Goal: Task Accomplishment & Management: Manage account settings

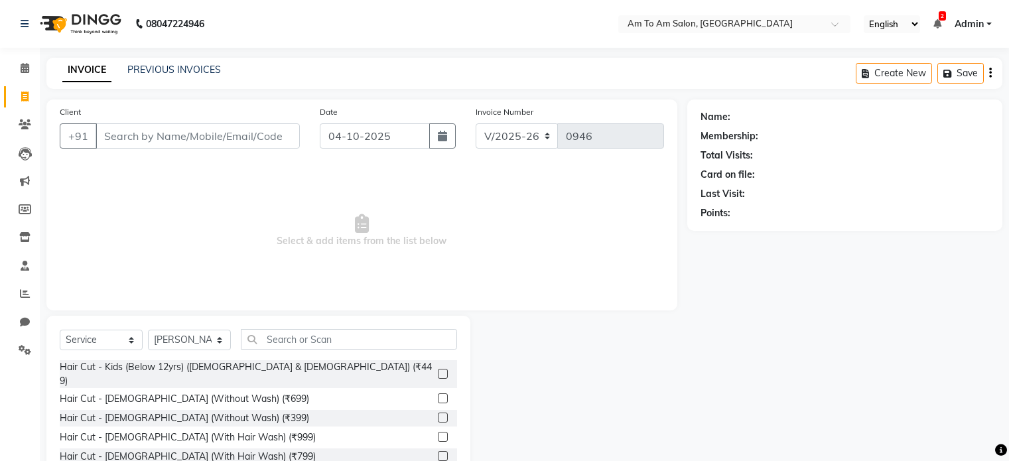
select select "6661"
select select "service"
select select "51659"
click at [23, 69] on icon at bounding box center [25, 68] width 9 height 10
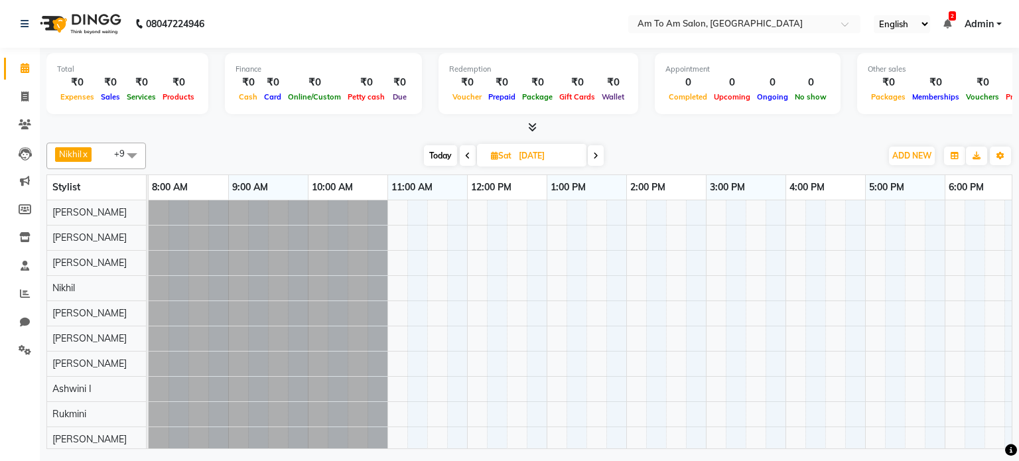
scroll to position [12, 0]
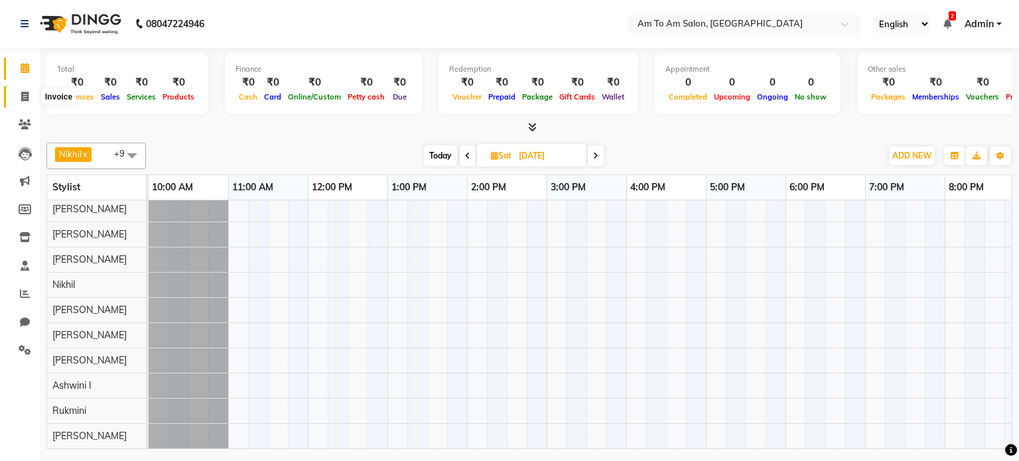
click at [23, 98] on icon at bounding box center [24, 97] width 7 height 10
select select "6661"
select select "service"
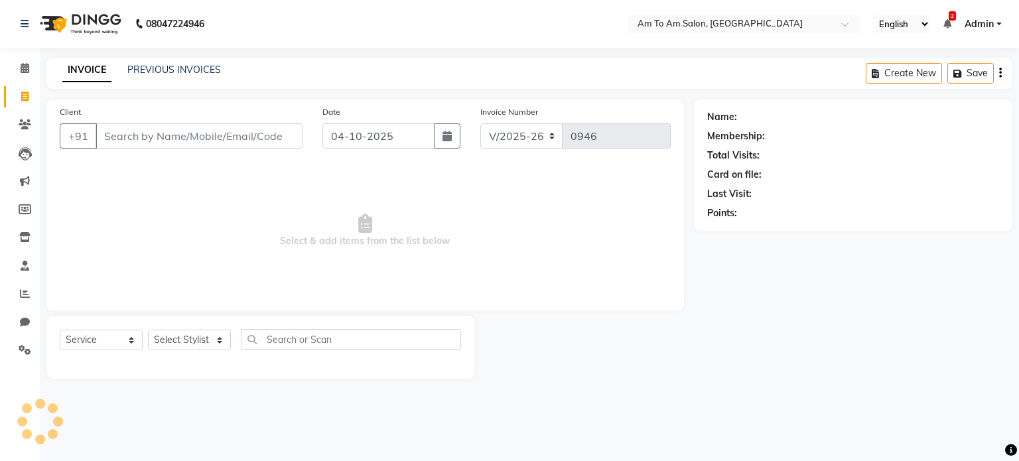
select select "51659"
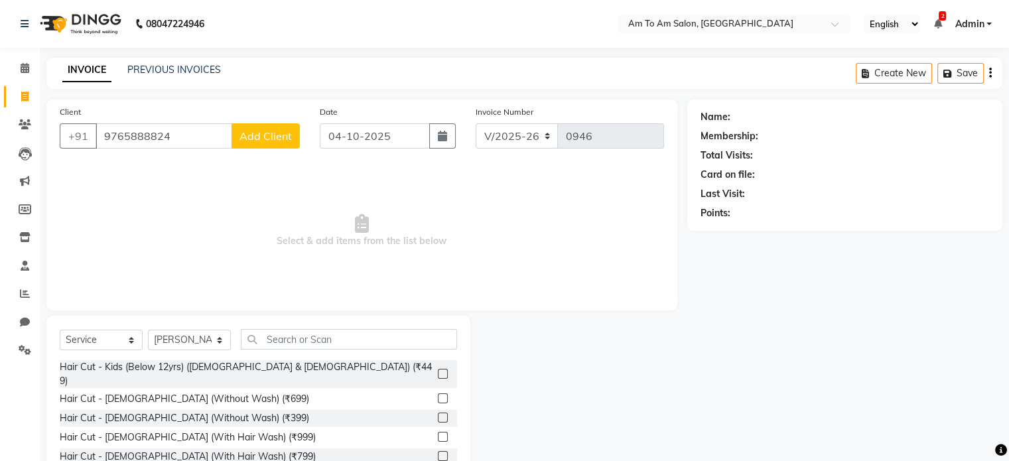
type input "9765888824"
click at [276, 135] on span "Add Client" at bounding box center [266, 135] width 52 height 13
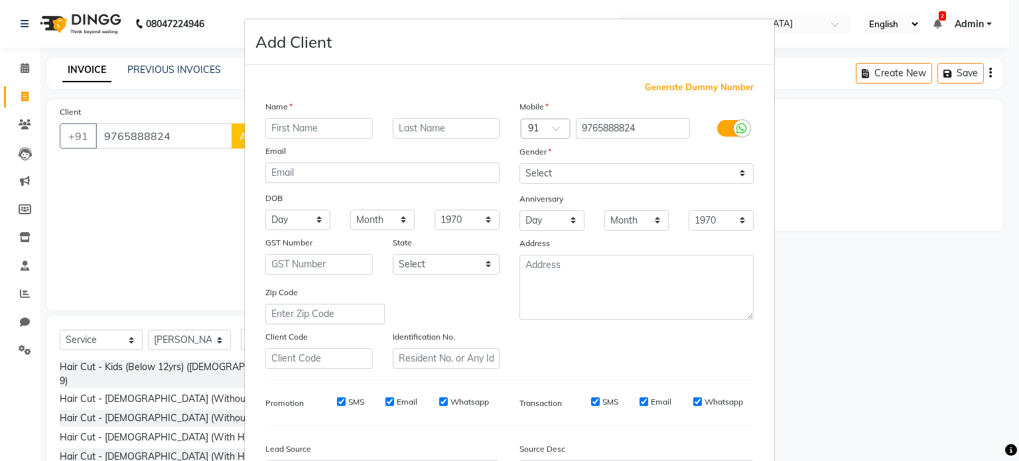
click at [268, 131] on input "text" at bounding box center [318, 128] width 107 height 21
type input "Venkatesh"
click at [401, 130] on input "text" at bounding box center [446, 128] width 107 height 21
type input "Bainwash"
click at [731, 172] on select "Select [DEMOGRAPHIC_DATA] [DEMOGRAPHIC_DATA] Other Prefer Not To Say" at bounding box center [637, 173] width 234 height 21
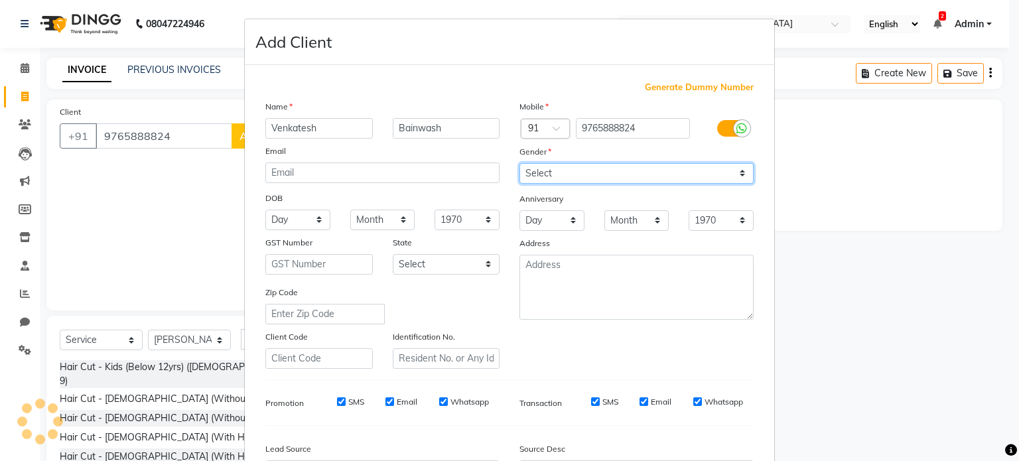
select select "[DEMOGRAPHIC_DATA]"
click at [520, 164] on select "Select [DEMOGRAPHIC_DATA] [DEMOGRAPHIC_DATA] Other Prefer Not To Say" at bounding box center [637, 173] width 234 height 21
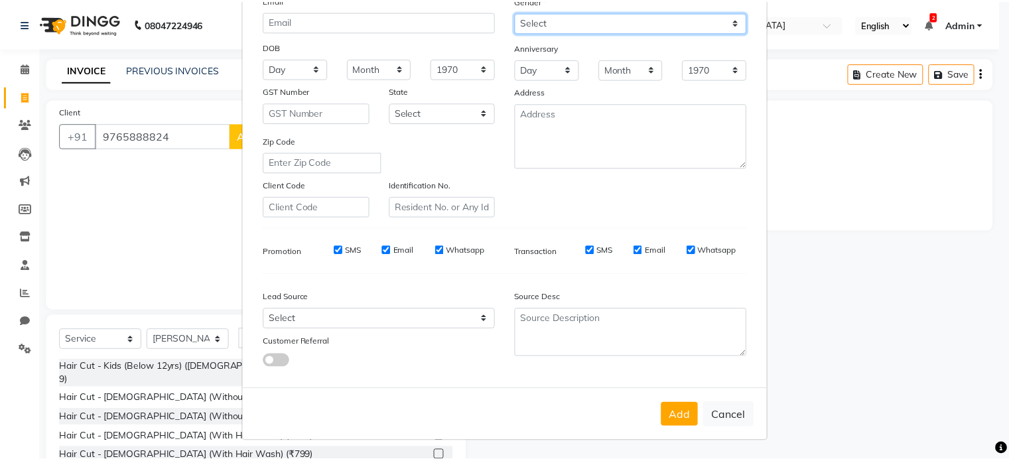
scroll to position [157, 0]
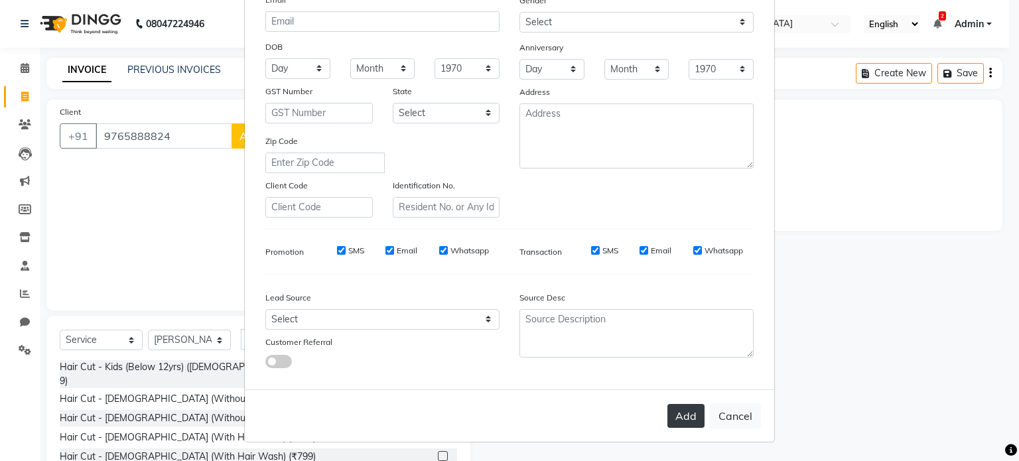
click at [685, 427] on button "Add" at bounding box center [686, 416] width 37 height 24
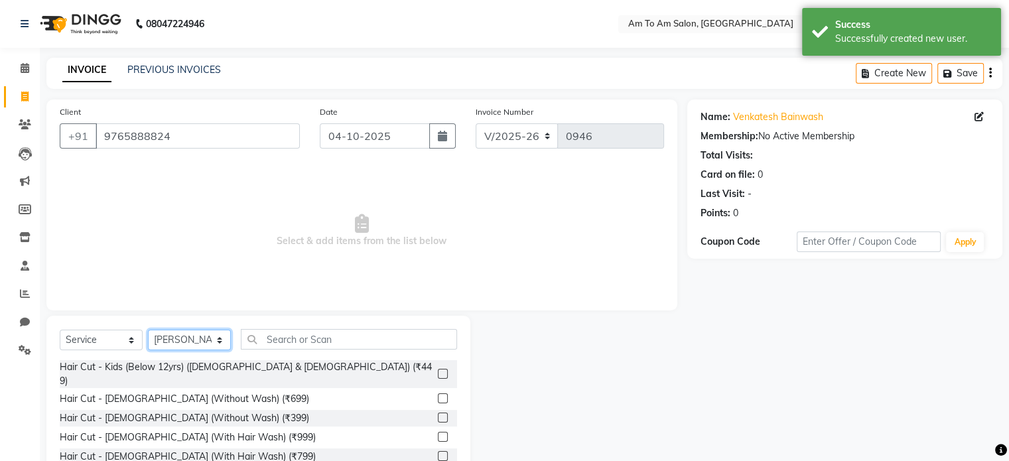
click at [218, 343] on select "Select Stylist [PERSON_NAME] I [PERSON_NAME] Mahi [PERSON_NAME] Poonam Mam [PER…" at bounding box center [189, 340] width 83 height 21
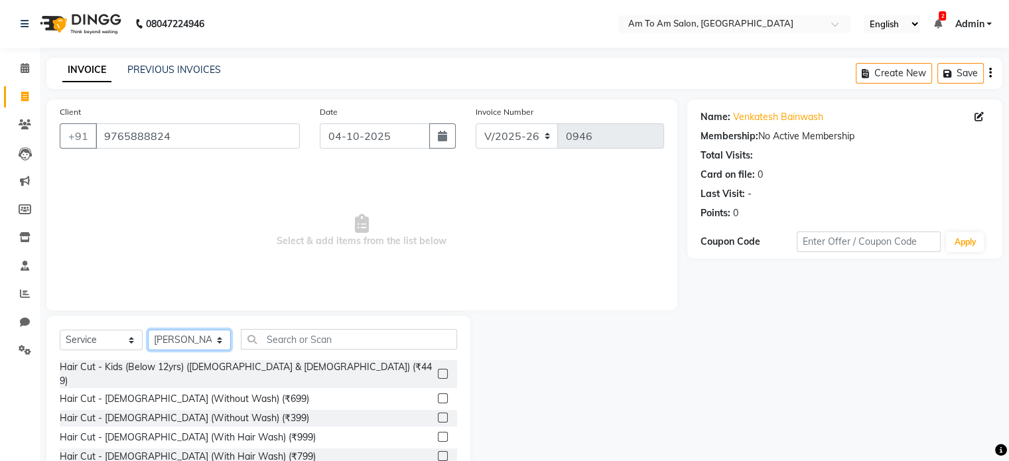
select select "51667"
click at [148, 330] on select "Select Stylist [PERSON_NAME] I [PERSON_NAME] Mahi [PERSON_NAME] Poonam Mam [PER…" at bounding box center [189, 340] width 83 height 21
click at [276, 342] on input "text" at bounding box center [349, 339] width 216 height 21
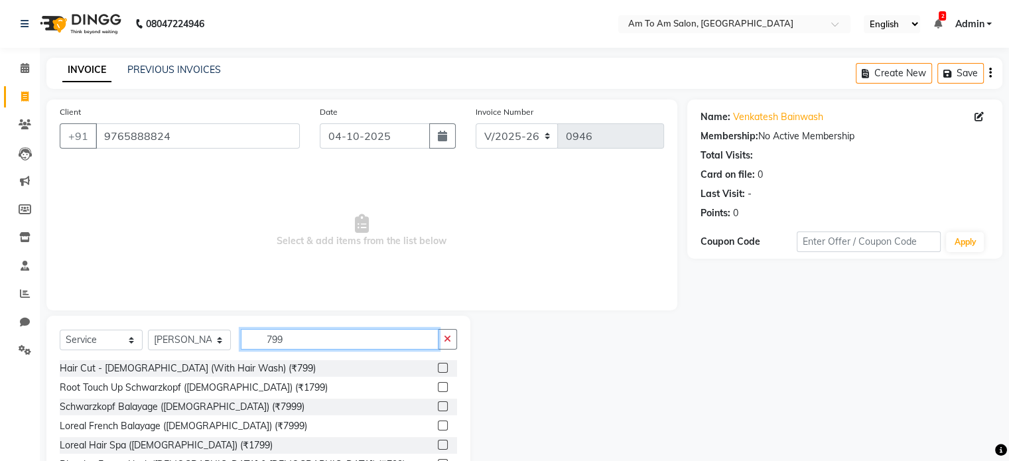
type input "799"
click at [438, 366] on label at bounding box center [443, 368] width 10 height 10
click at [438, 366] on input "checkbox" at bounding box center [442, 368] width 9 height 9
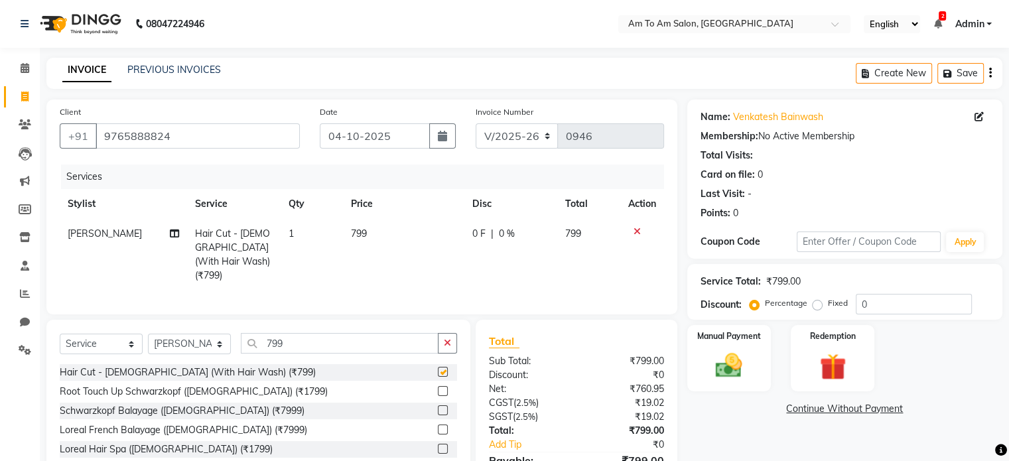
checkbox input "false"
click at [370, 241] on td "799" at bounding box center [403, 255] width 121 height 72
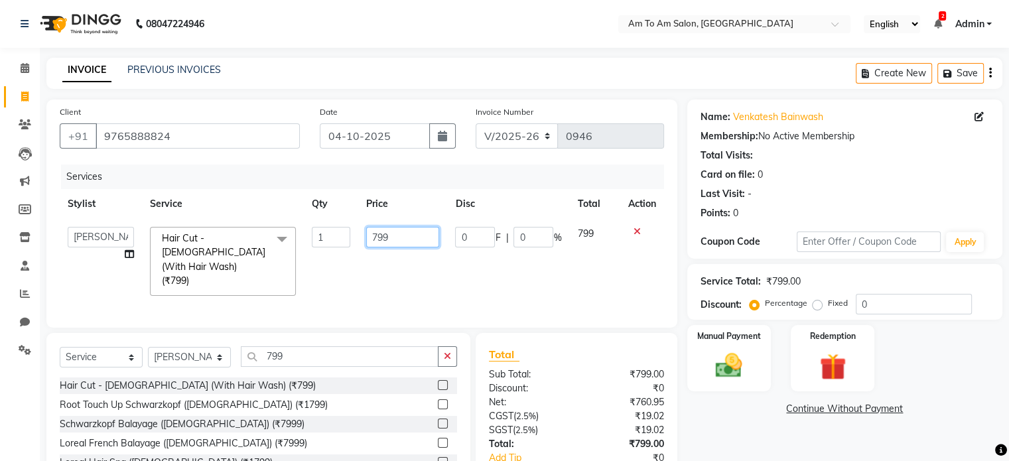
click at [394, 237] on input "799" at bounding box center [402, 237] width 73 height 21
type input "7"
type input "800"
click at [434, 279] on div "Services Stylist Service Qty Price Disc Total Action [PERSON_NAME] Ashwini I [P…" at bounding box center [362, 240] width 604 height 150
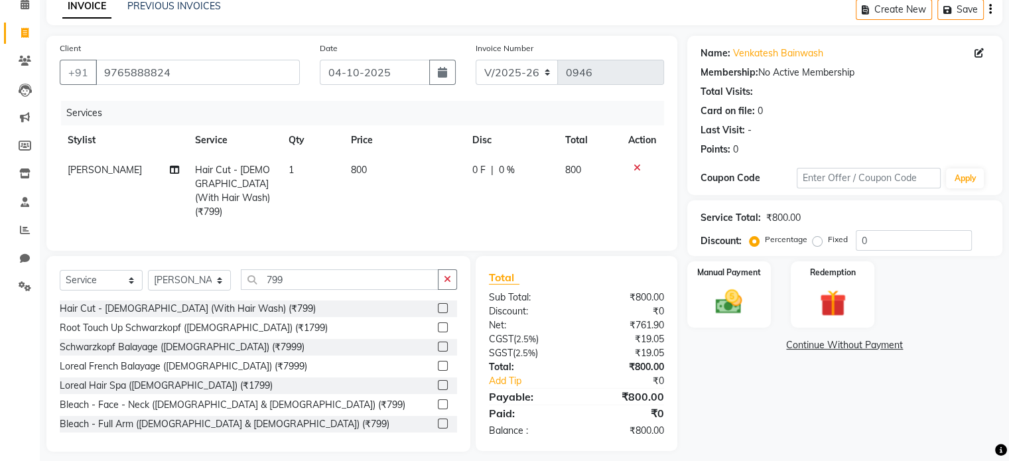
scroll to position [71, 0]
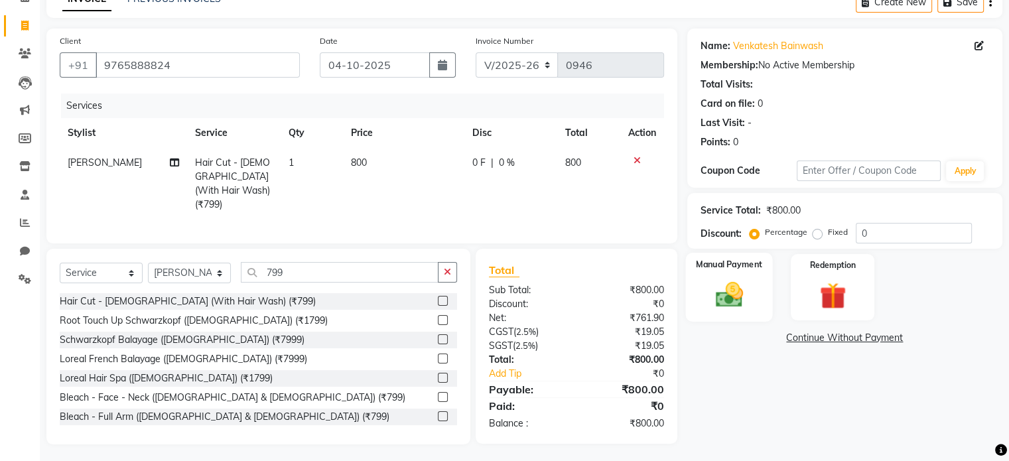
click at [741, 271] on div "Manual Payment" at bounding box center [728, 287] width 87 height 68
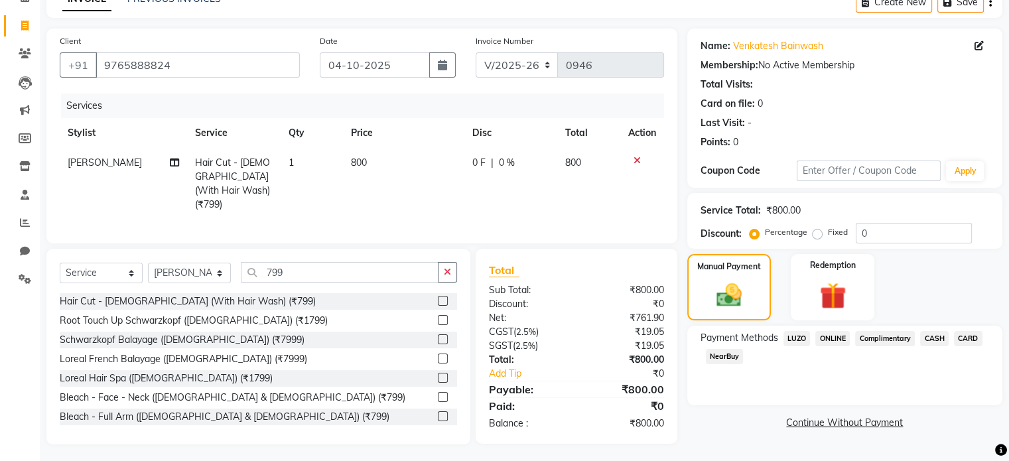
click at [938, 334] on span "CASH" at bounding box center [934, 338] width 29 height 15
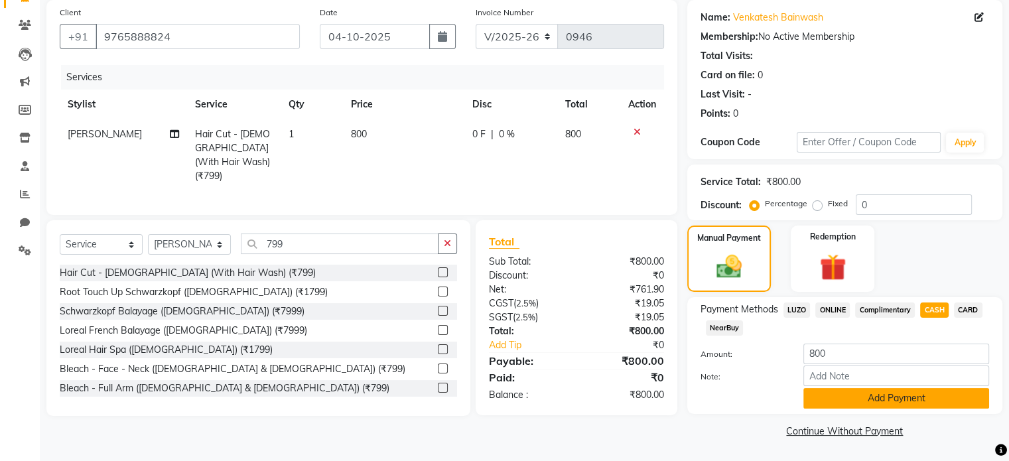
scroll to position [101, 0]
click at [515, 346] on link "Add Tip" at bounding box center [535, 345] width 113 height 14
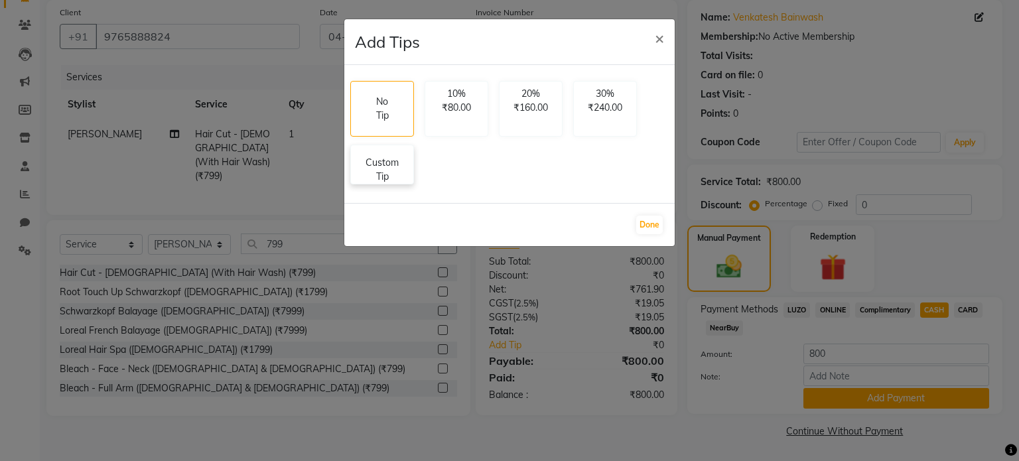
click at [380, 179] on p "Custom Tip" at bounding box center [382, 170] width 46 height 28
select select "51667"
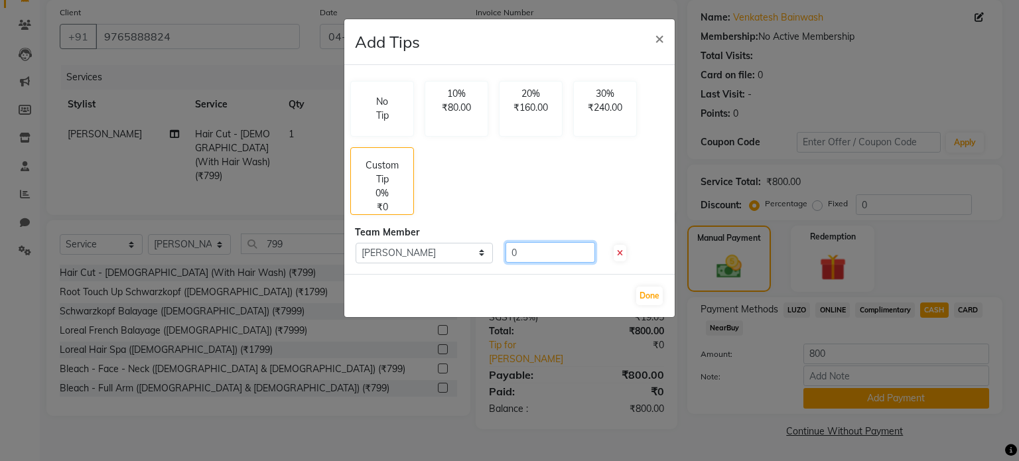
click at [537, 253] on input "0" at bounding box center [551, 252] width 90 height 21
type input "200"
click at [656, 291] on button "Done" at bounding box center [649, 296] width 27 height 19
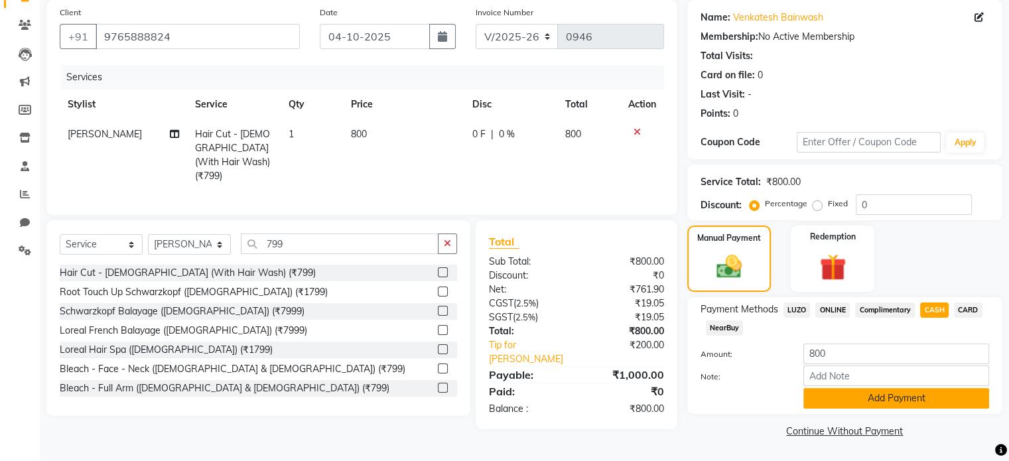
click at [827, 397] on button "Add Payment" at bounding box center [897, 398] width 186 height 21
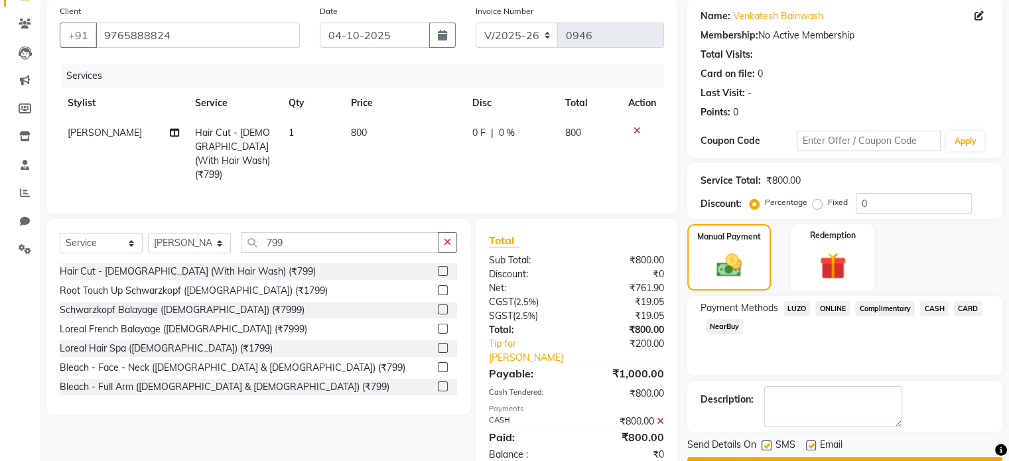
scroll to position [139, 0]
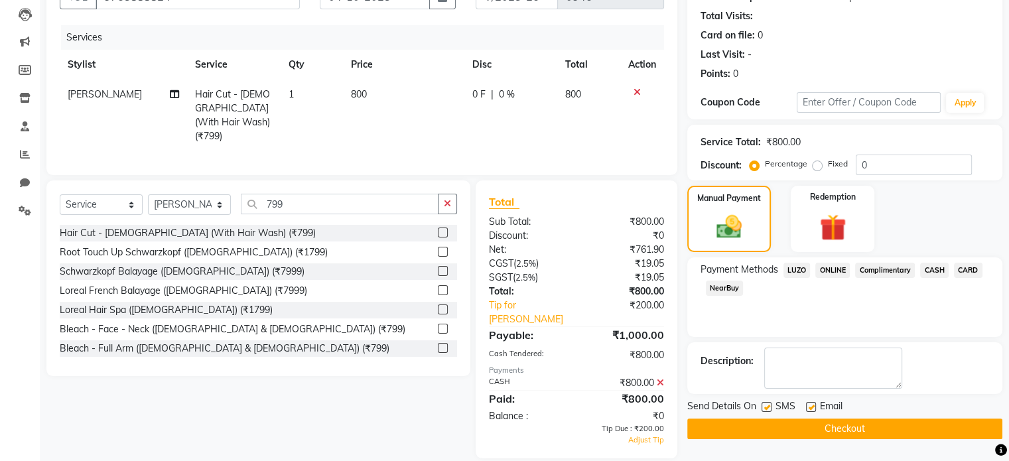
click at [663, 378] on icon at bounding box center [660, 382] width 7 height 9
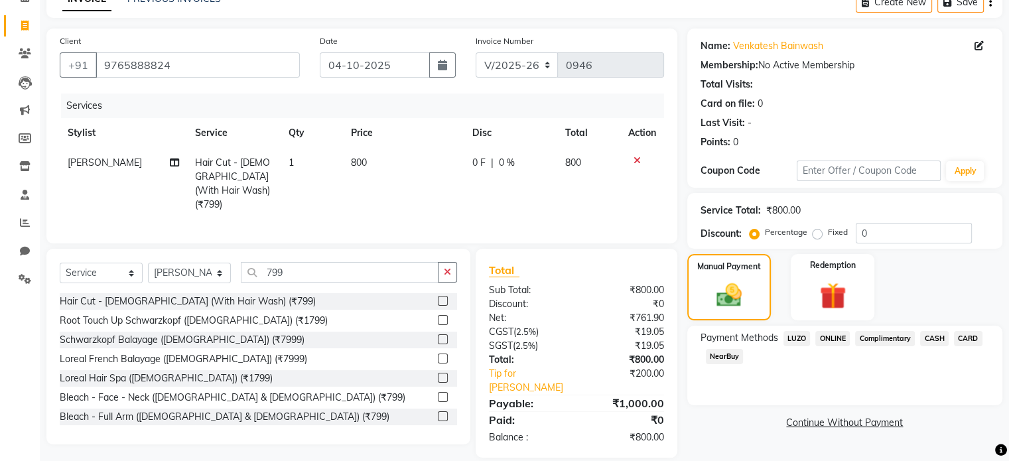
click at [932, 335] on span "CASH" at bounding box center [934, 338] width 29 height 15
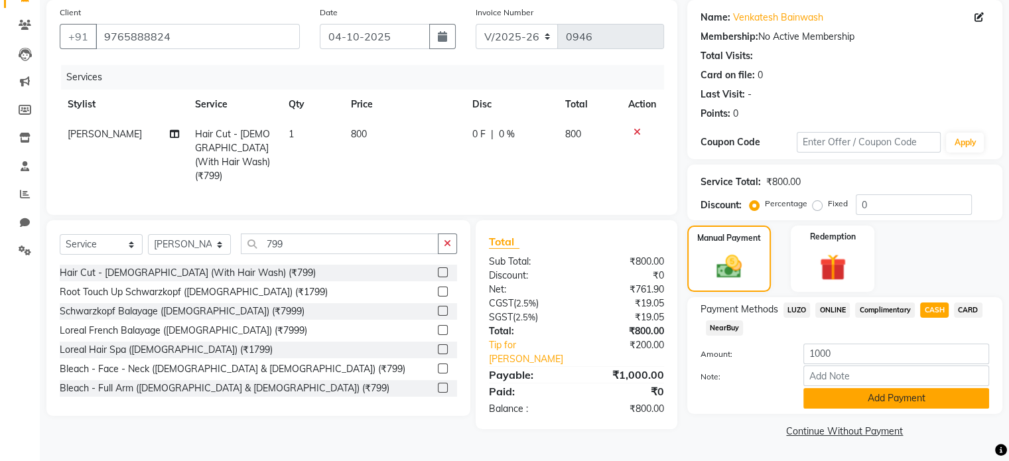
click at [867, 400] on button "Add Payment" at bounding box center [897, 398] width 186 height 21
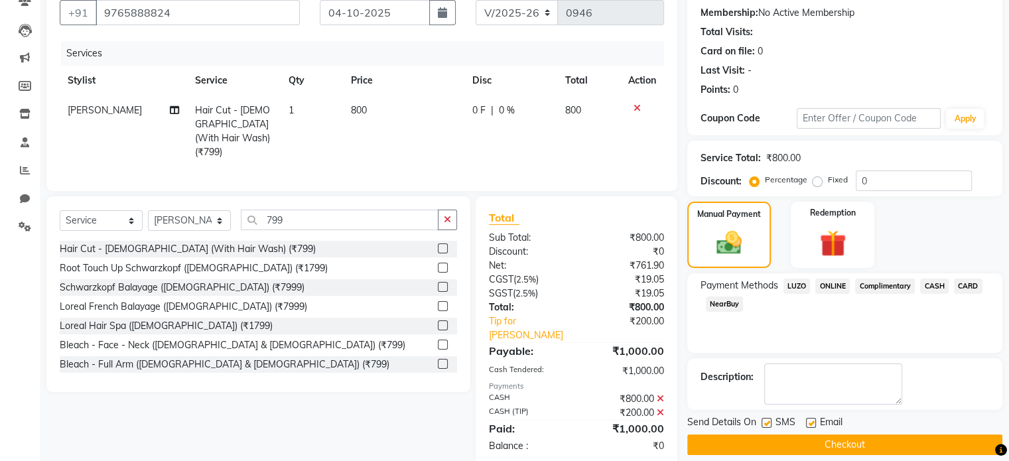
scroll to position [136, 0]
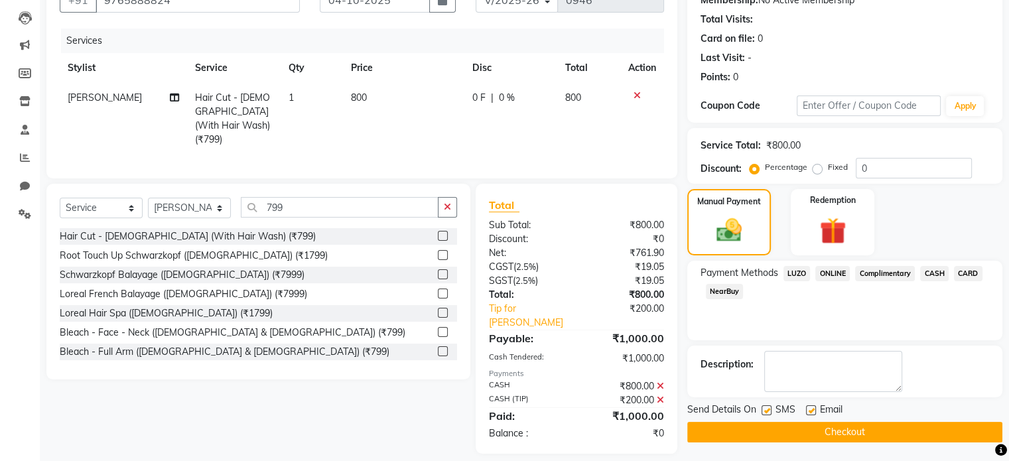
click at [847, 430] on button "Checkout" at bounding box center [844, 432] width 315 height 21
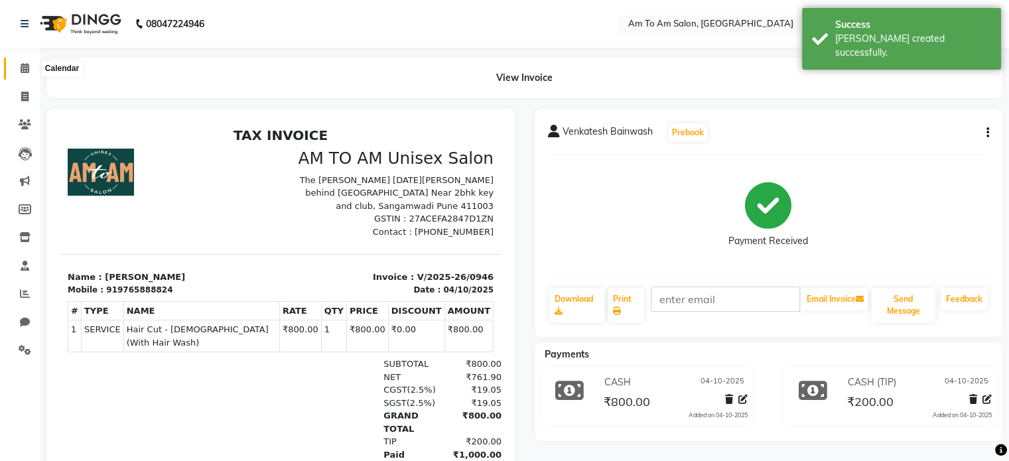
click at [25, 70] on icon at bounding box center [25, 68] width 9 height 10
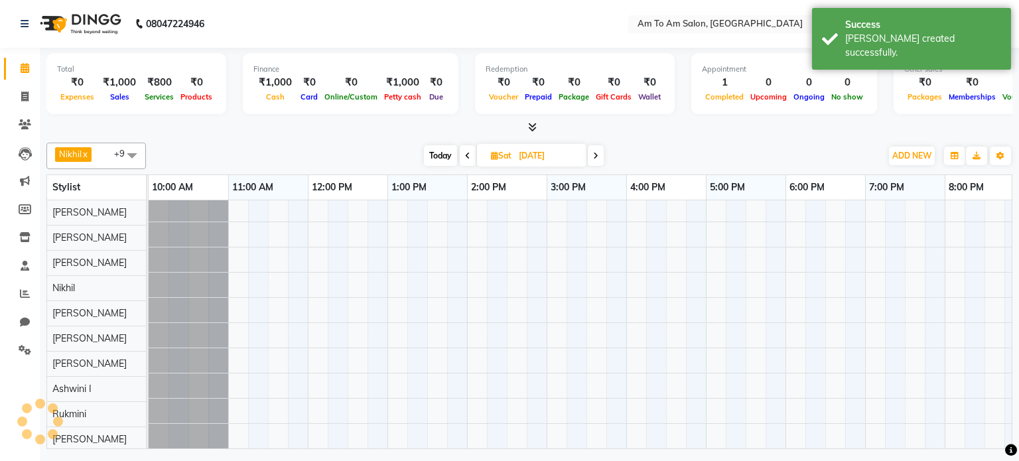
scroll to position [12, 0]
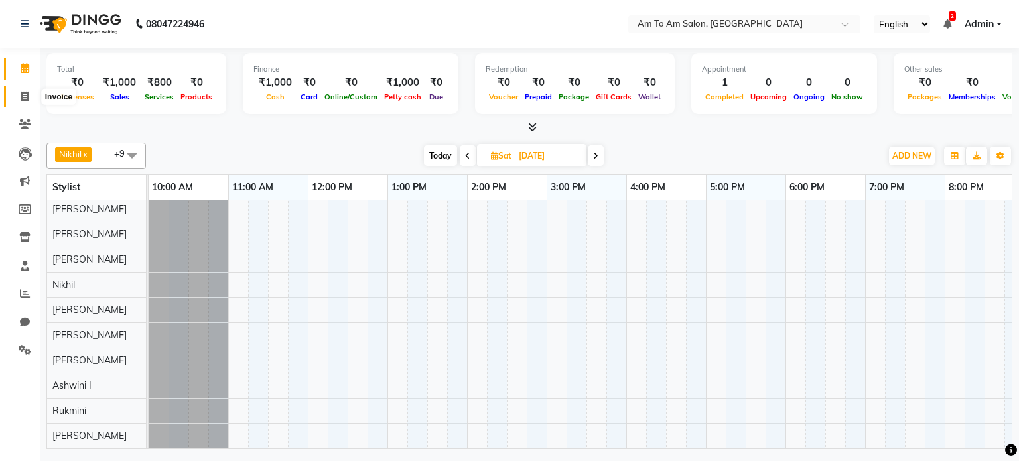
click at [29, 97] on span at bounding box center [24, 97] width 23 height 15
select select "6661"
select select "service"
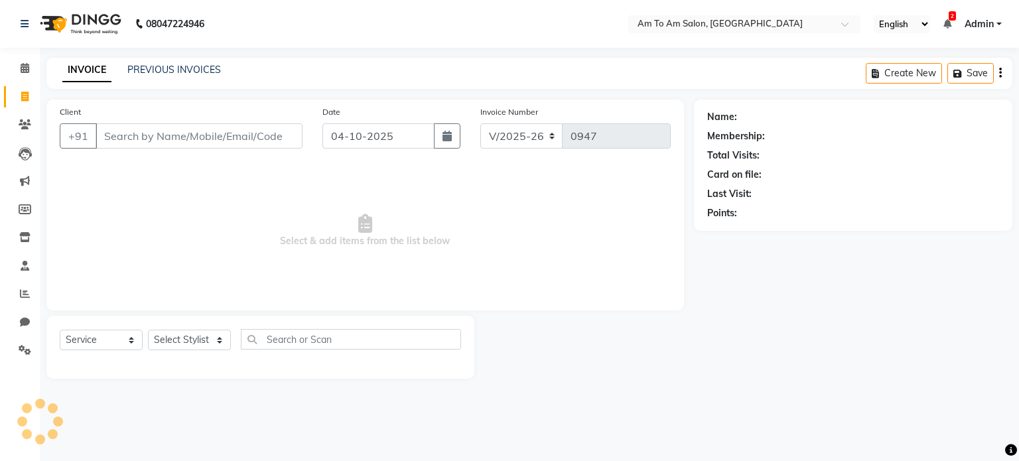
click at [171, 57] on div "08047224946 Select Location × Am To Am Salon, Sangamwadi English ENGLISH Españo…" at bounding box center [509, 230] width 1019 height 461
select select "51659"
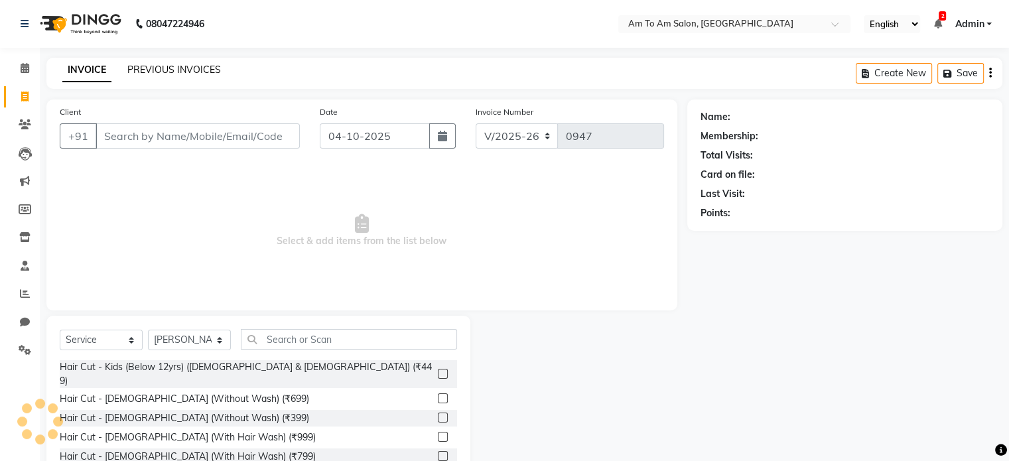
click at [173, 66] on link "PREVIOUS INVOICES" at bounding box center [174, 70] width 94 height 12
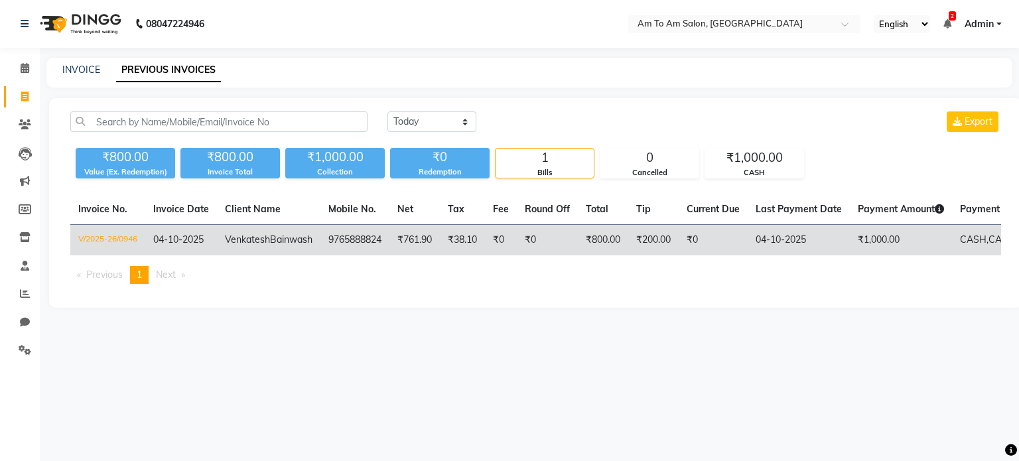
click at [640, 244] on td "₹200.00" at bounding box center [653, 240] width 50 height 31
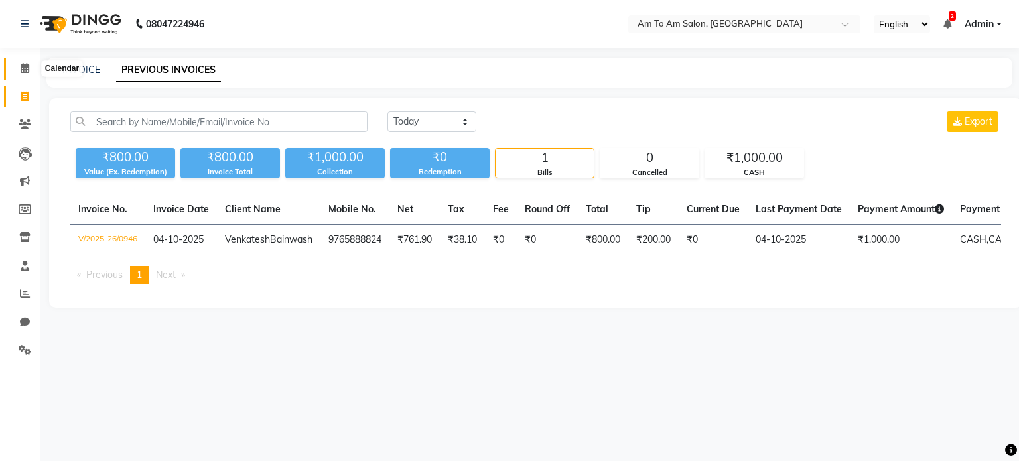
click at [24, 70] on icon at bounding box center [25, 68] width 9 height 10
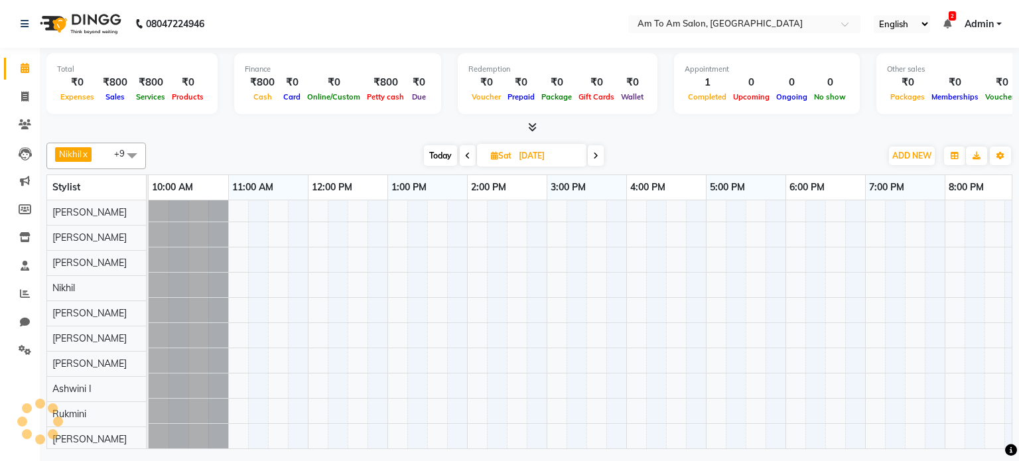
scroll to position [12, 0]
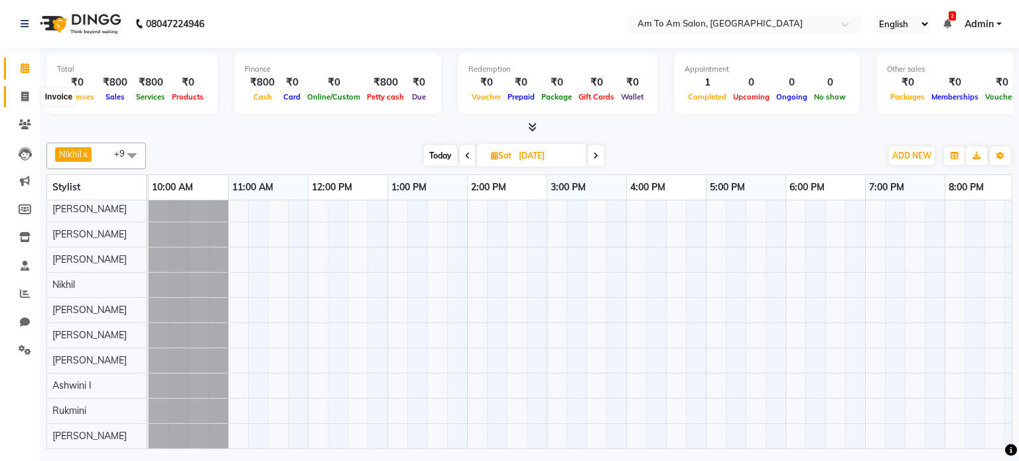
click at [23, 98] on icon at bounding box center [24, 97] width 7 height 10
select select "service"
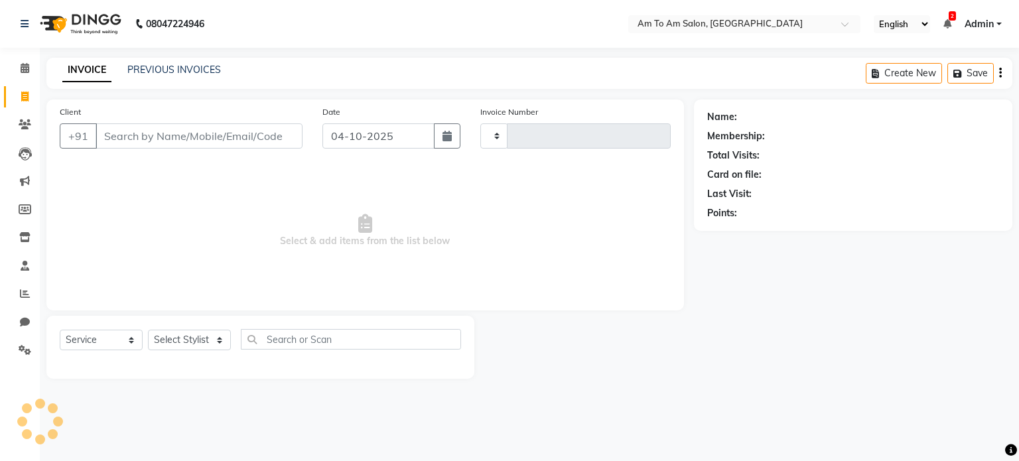
type input "0947"
select select "6661"
select select "51659"
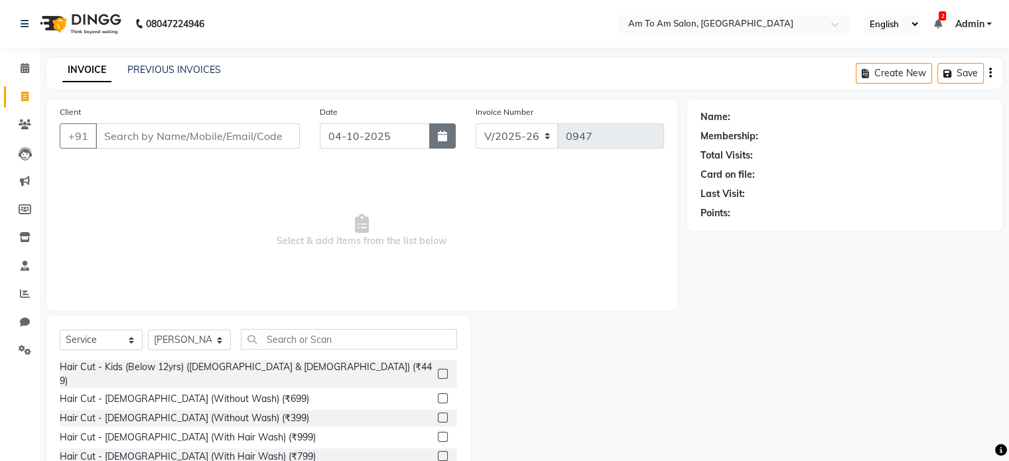
click at [445, 137] on icon "button" at bounding box center [442, 136] width 9 height 11
select select "10"
select select "2025"
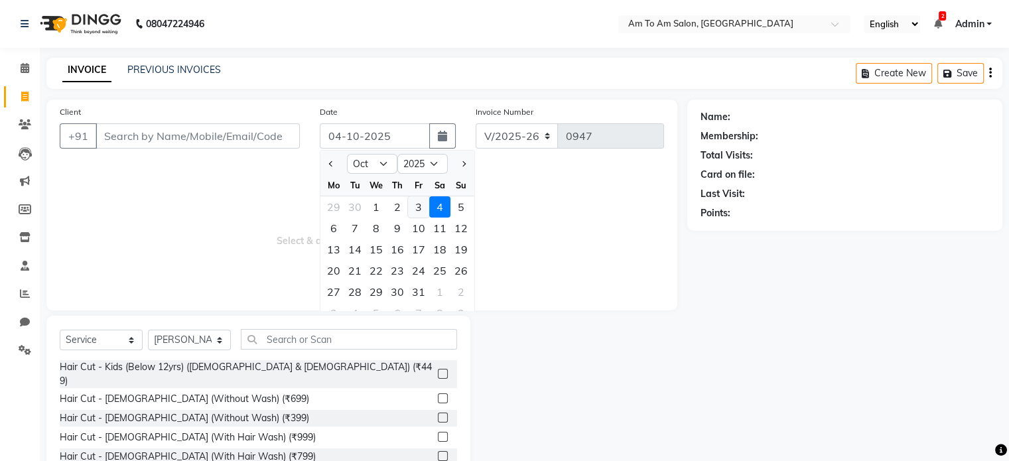
click at [421, 206] on div "3" at bounding box center [418, 206] width 21 height 21
type input "03-10-2025"
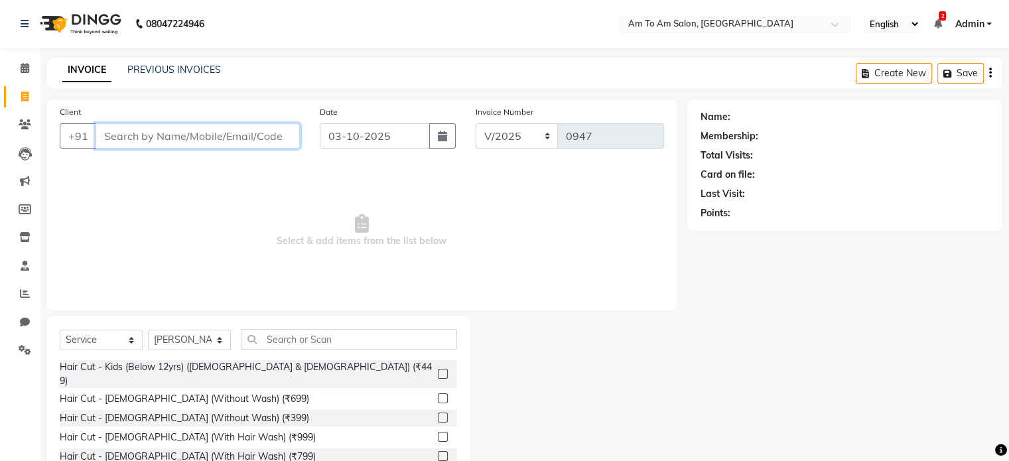
click at [131, 135] on input "Client" at bounding box center [198, 135] width 204 height 25
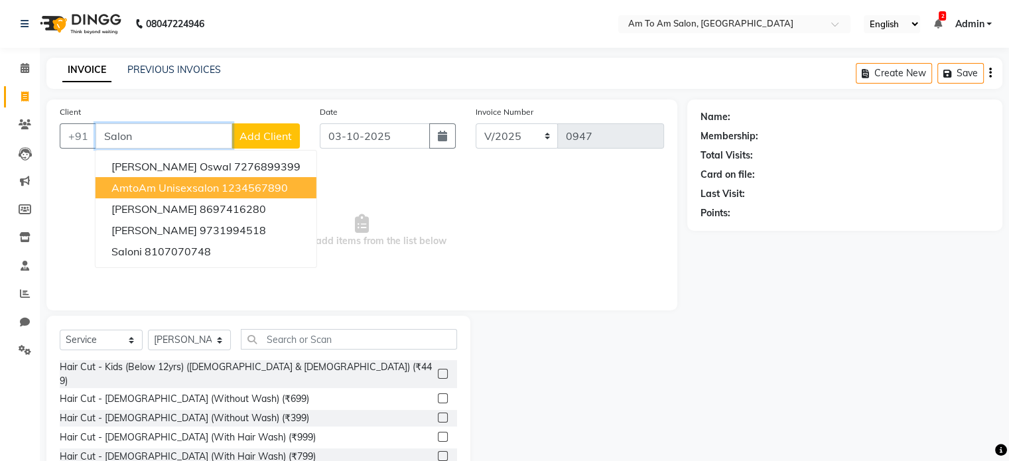
click at [159, 190] on span "AmtoAm unisexsalon" at bounding box center [164, 187] width 107 height 13
type input "1234567890"
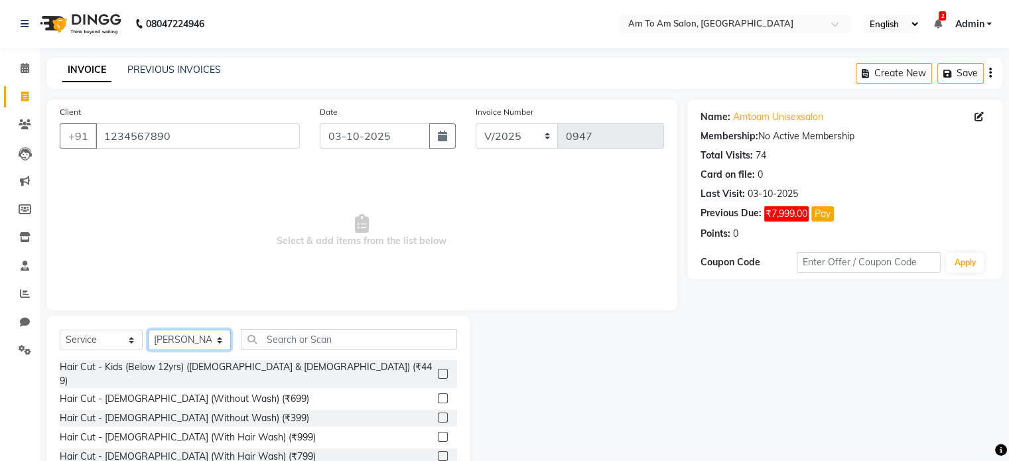
click at [219, 346] on select "Select Stylist [PERSON_NAME] I [PERSON_NAME] Mahi [PERSON_NAME] Poonam Mam [PER…" at bounding box center [189, 340] width 83 height 21
select select "51667"
click at [148, 330] on select "Select Stylist [PERSON_NAME] I [PERSON_NAME] Mahi [PERSON_NAME] Poonam Mam [PER…" at bounding box center [189, 340] width 83 height 21
click at [287, 339] on input "text" at bounding box center [349, 339] width 216 height 21
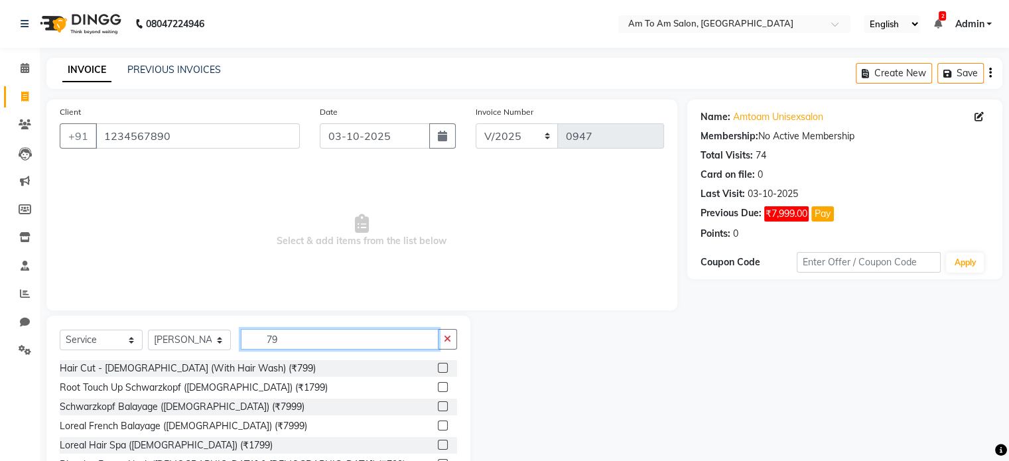
type input "7"
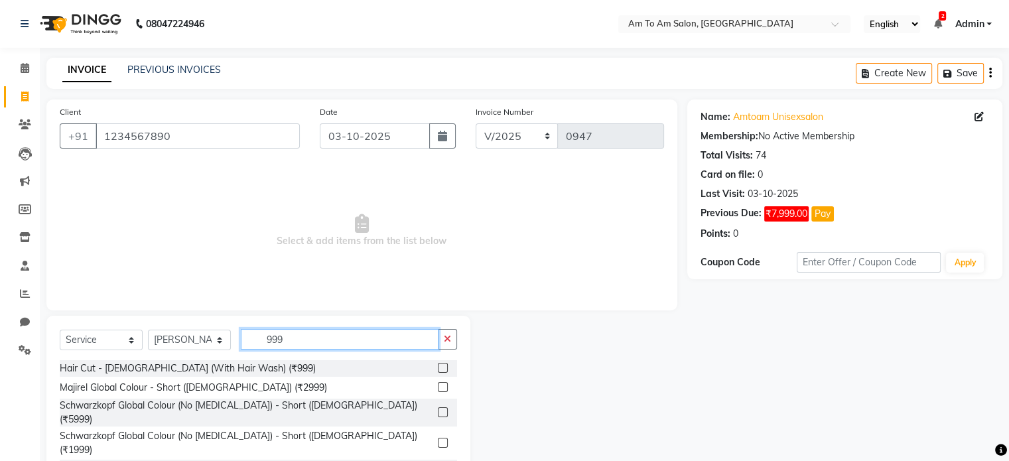
type input "999"
click at [438, 366] on label at bounding box center [443, 368] width 10 height 10
click at [438, 366] on input "checkbox" at bounding box center [442, 368] width 9 height 9
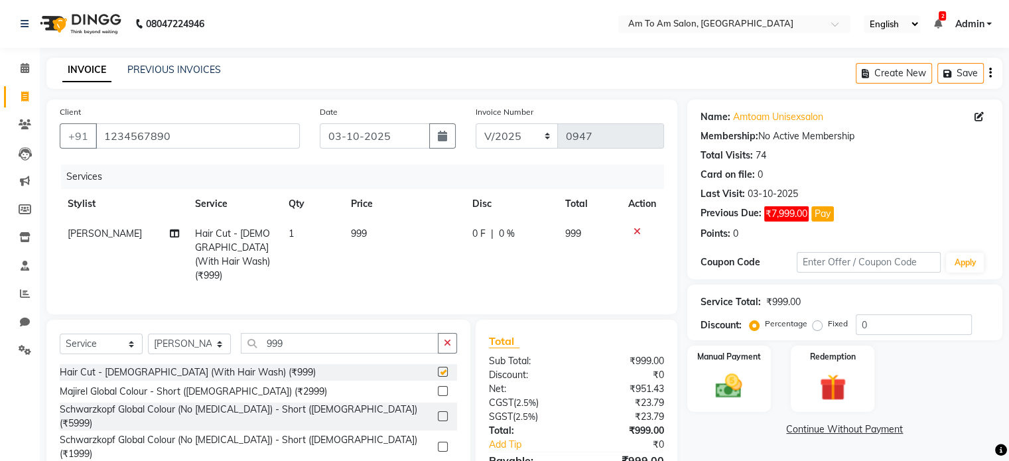
checkbox input "false"
click at [26, 68] on icon at bounding box center [25, 68] width 9 height 10
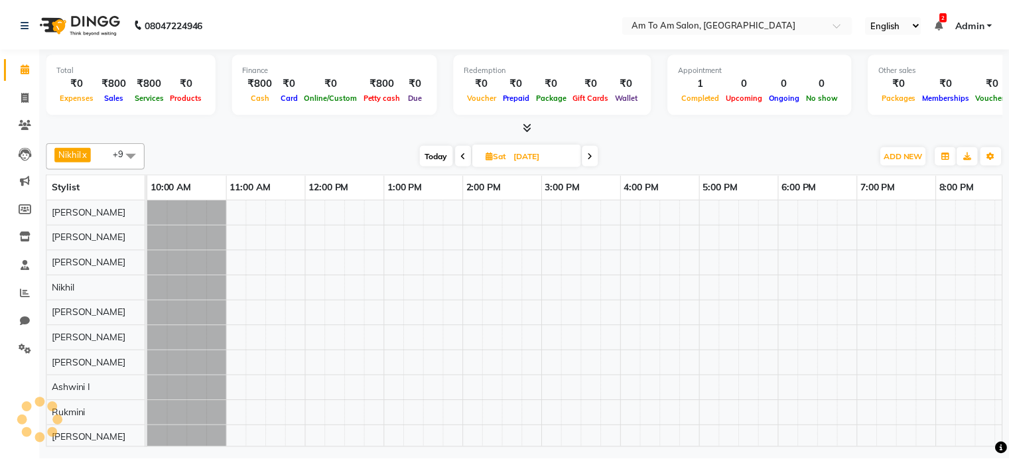
scroll to position [12, 0]
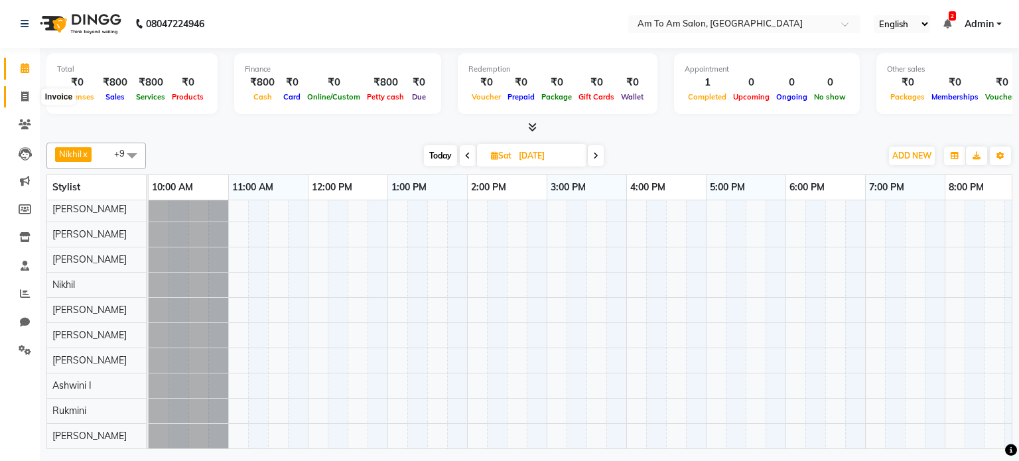
click at [27, 99] on icon at bounding box center [24, 97] width 7 height 10
select select "6661"
select select "service"
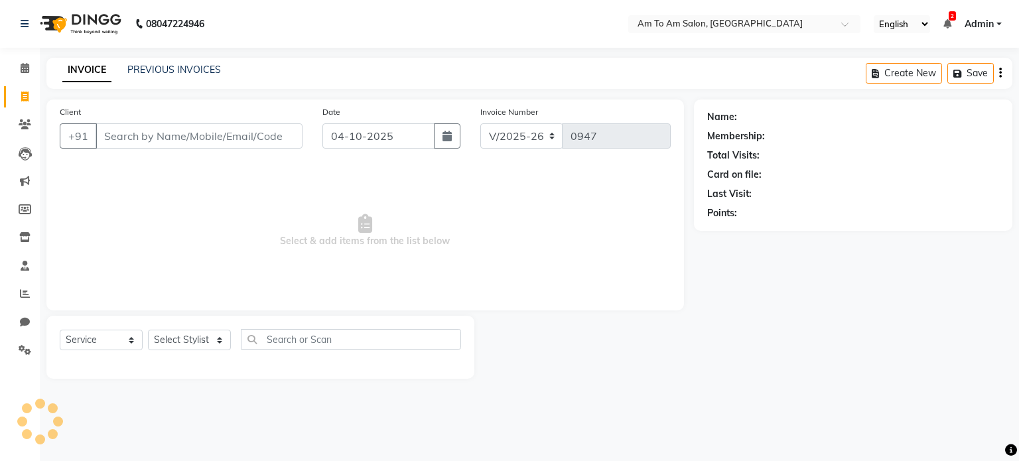
select select "51659"
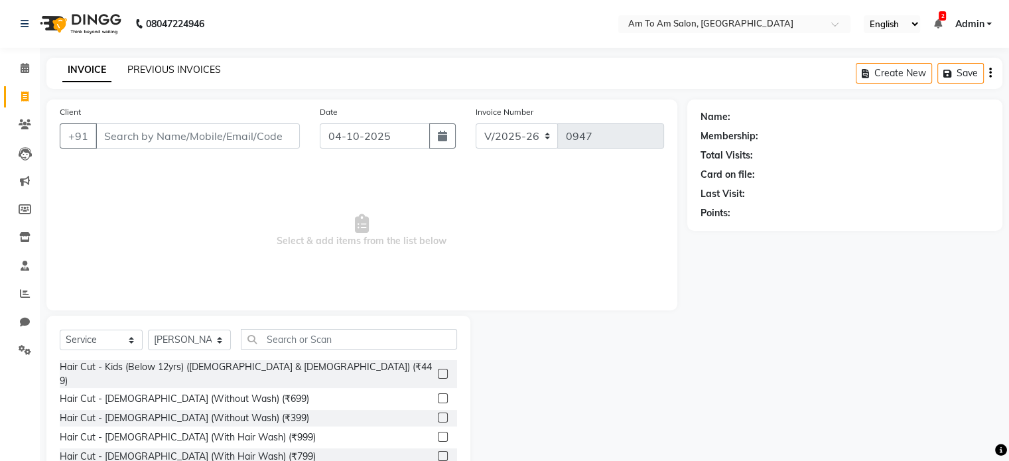
click at [157, 74] on link "PREVIOUS INVOICES" at bounding box center [174, 70] width 94 height 12
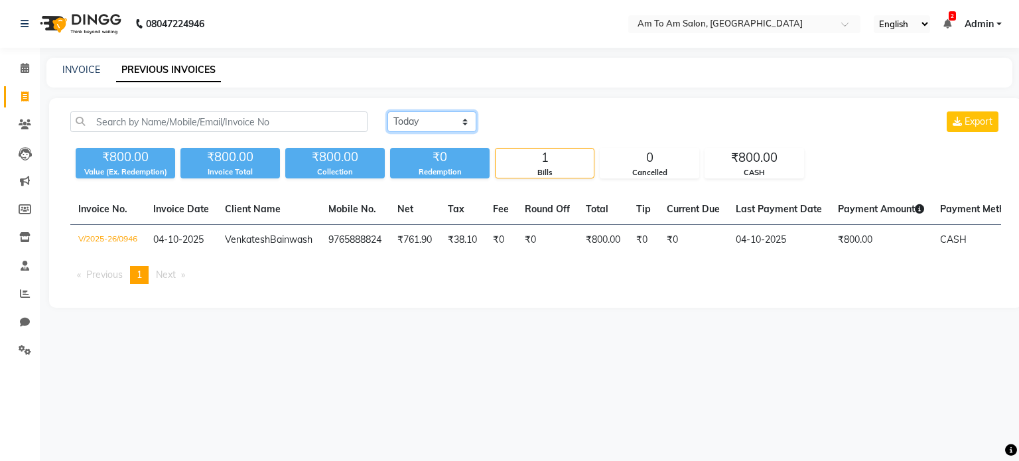
click at [466, 122] on select "[DATE] [DATE] Custom Range" at bounding box center [432, 121] width 89 height 21
select select "yesterday"
click at [388, 111] on select "[DATE] [DATE] Custom Range" at bounding box center [432, 121] width 89 height 21
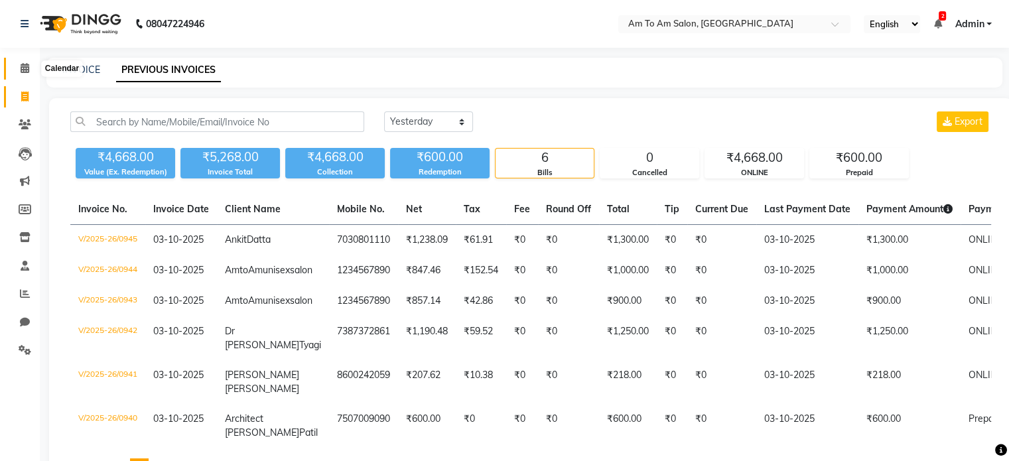
click at [26, 67] on icon at bounding box center [25, 68] width 9 height 10
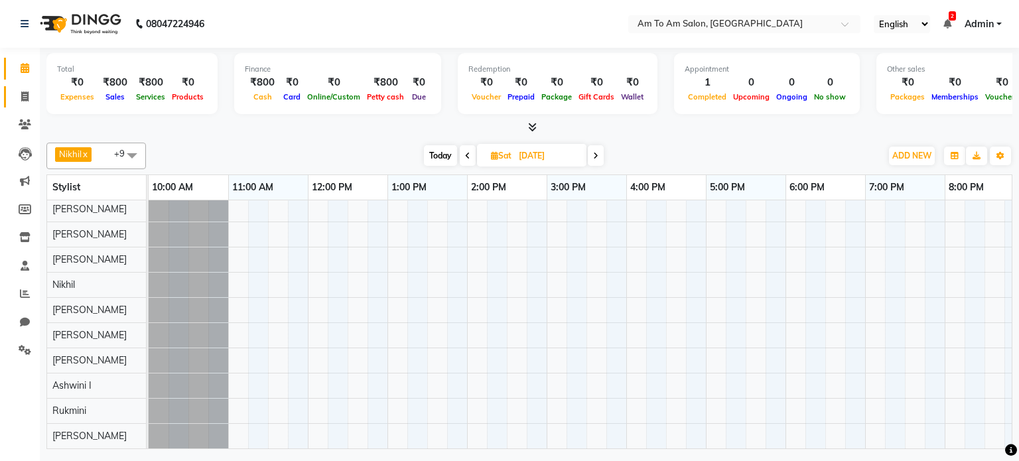
click at [25, 88] on link "Invoice" at bounding box center [20, 97] width 32 height 22
select select "6661"
select select "service"
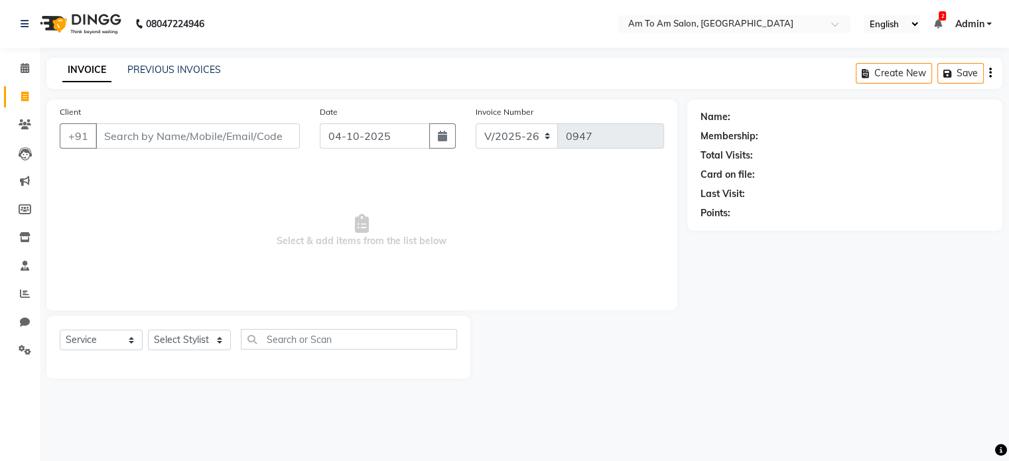
select select "51659"
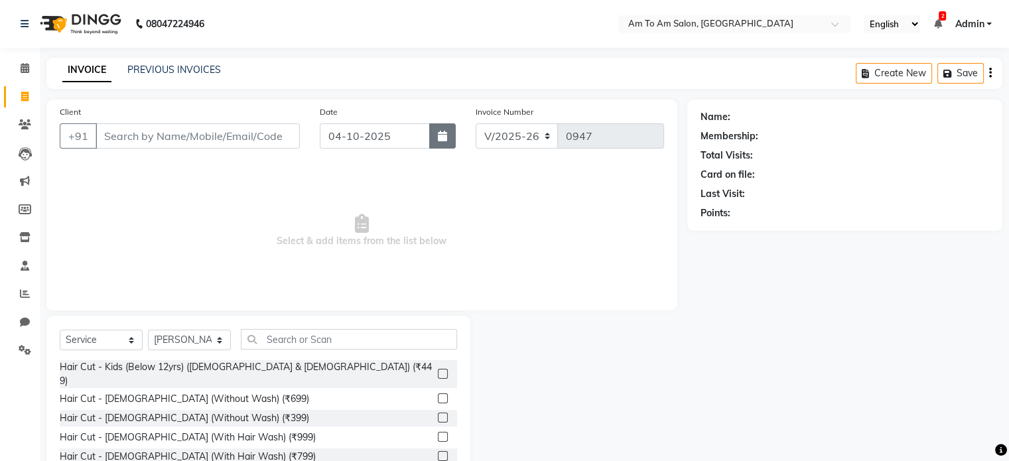
click at [441, 138] on icon "button" at bounding box center [442, 136] width 9 height 11
select select "10"
select select "2025"
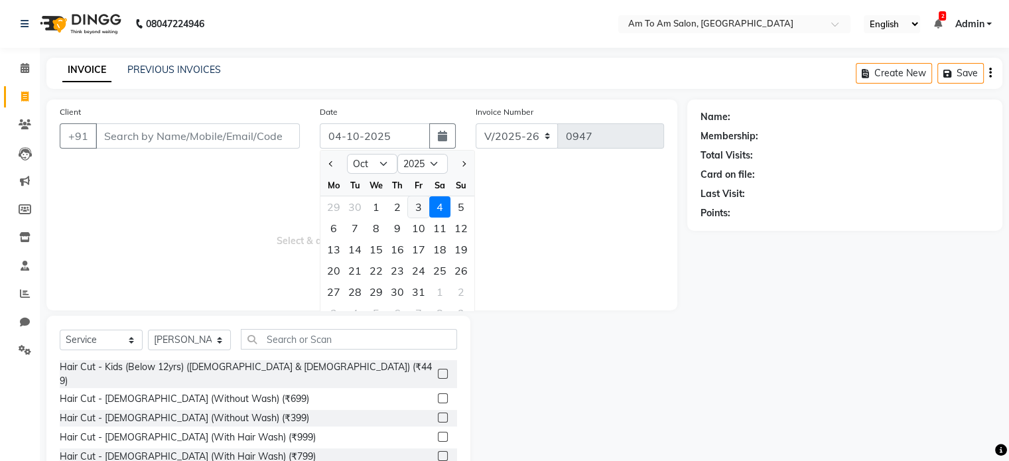
click at [417, 208] on div "3" at bounding box center [418, 206] width 21 height 21
type input "03-10-2025"
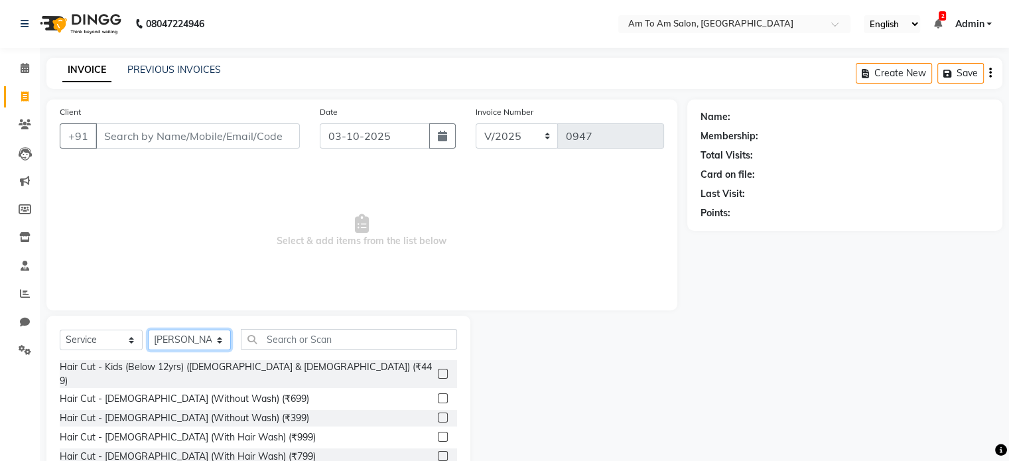
click at [216, 339] on select "Select Stylist [PERSON_NAME] I [PERSON_NAME] Mahi [PERSON_NAME] Poonam Mam [PER…" at bounding box center [189, 340] width 83 height 21
select select "51667"
click at [148, 330] on select "Select Stylist [PERSON_NAME] I [PERSON_NAME] Mahi [PERSON_NAME] Poonam Mam [PER…" at bounding box center [189, 340] width 83 height 21
click at [288, 336] on input "text" at bounding box center [349, 339] width 216 height 21
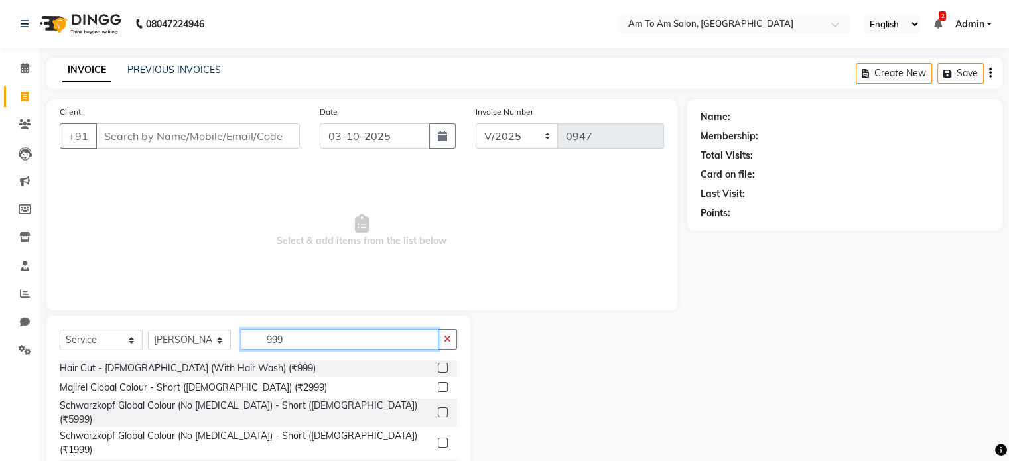
type input "999"
click at [438, 368] on label at bounding box center [443, 368] width 10 height 10
click at [438, 368] on input "checkbox" at bounding box center [442, 368] width 9 height 9
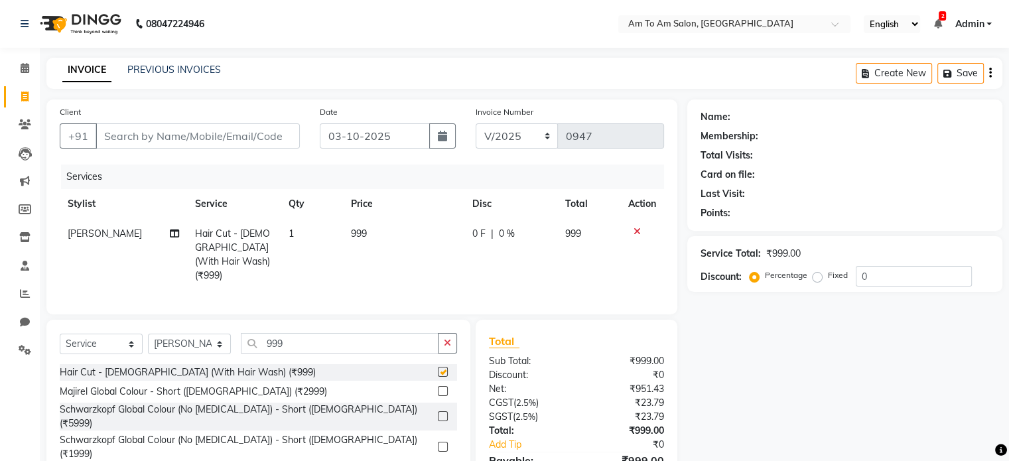
checkbox input "false"
click at [368, 236] on td "999" at bounding box center [403, 255] width 121 height 72
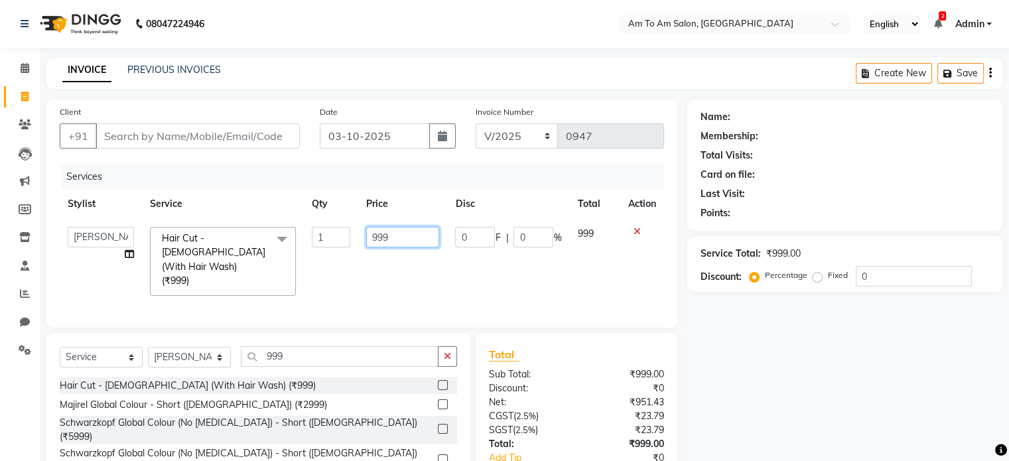
click at [399, 238] on input "999" at bounding box center [402, 237] width 73 height 21
click at [127, 135] on input "Client" at bounding box center [198, 135] width 204 height 25
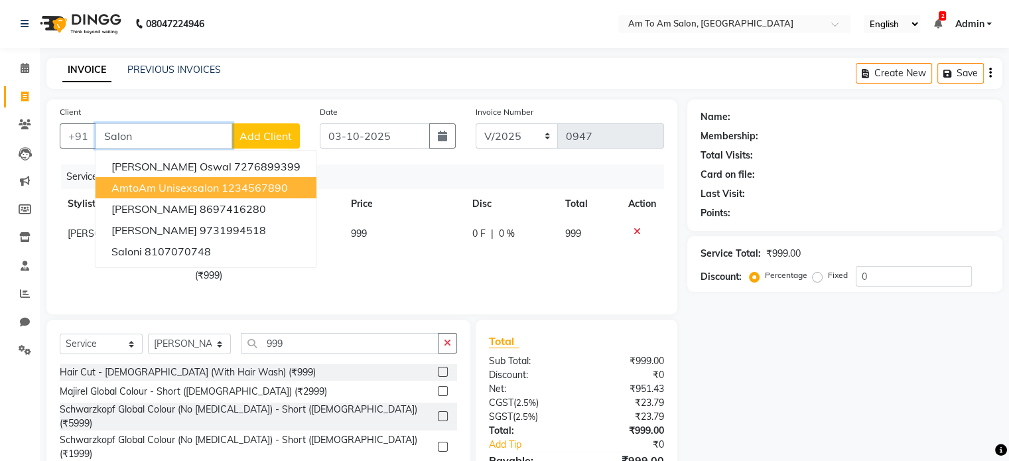
click at [181, 187] on span "AmtoAm unisexsalon" at bounding box center [164, 187] width 107 height 13
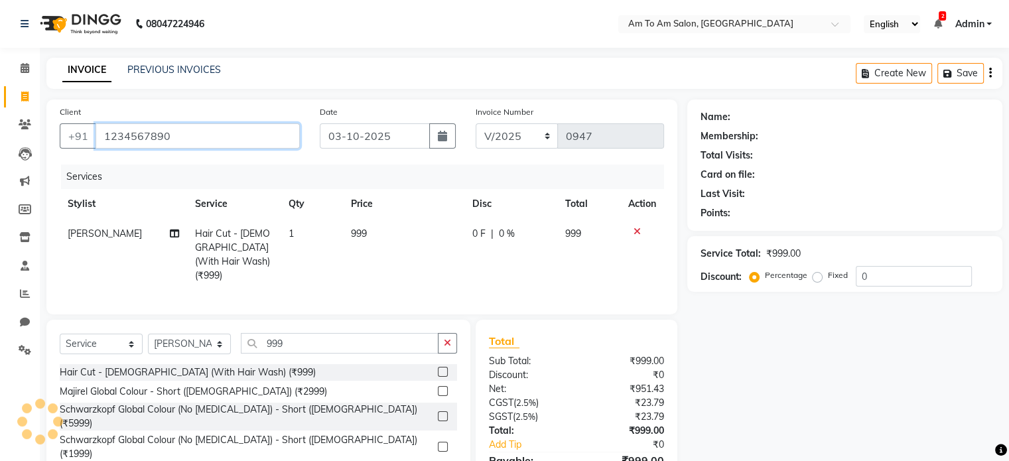
type input "1234567890"
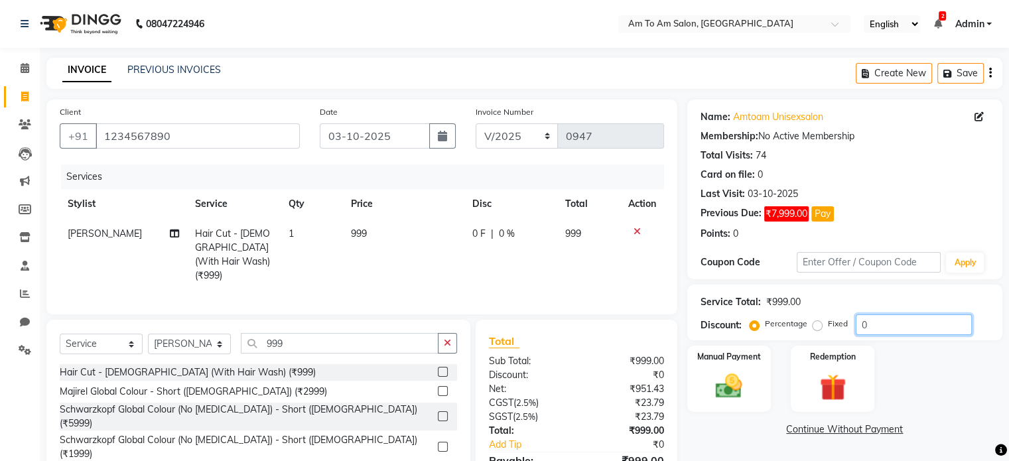
click at [871, 323] on input "0" at bounding box center [914, 325] width 116 height 21
type input "20"
click at [762, 427] on link "Continue Without Payment" at bounding box center [845, 430] width 310 height 14
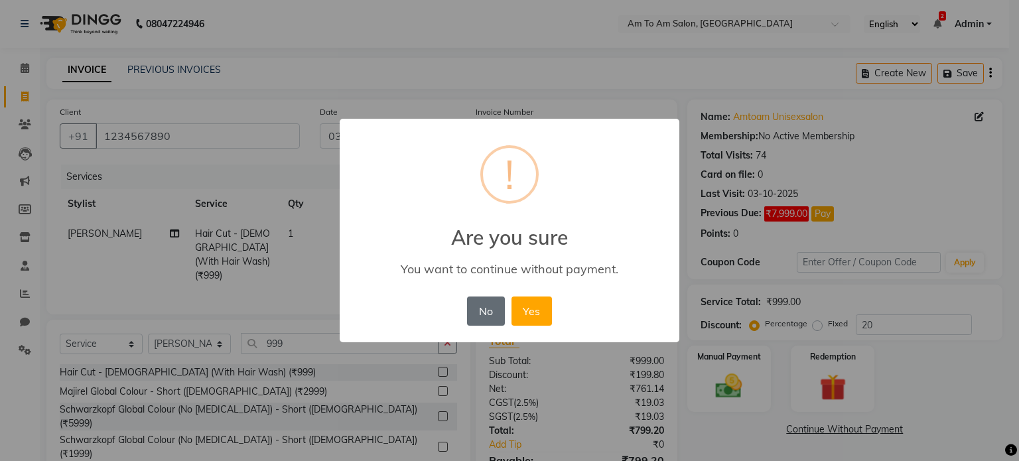
click at [492, 316] on button "No" at bounding box center [485, 311] width 37 height 29
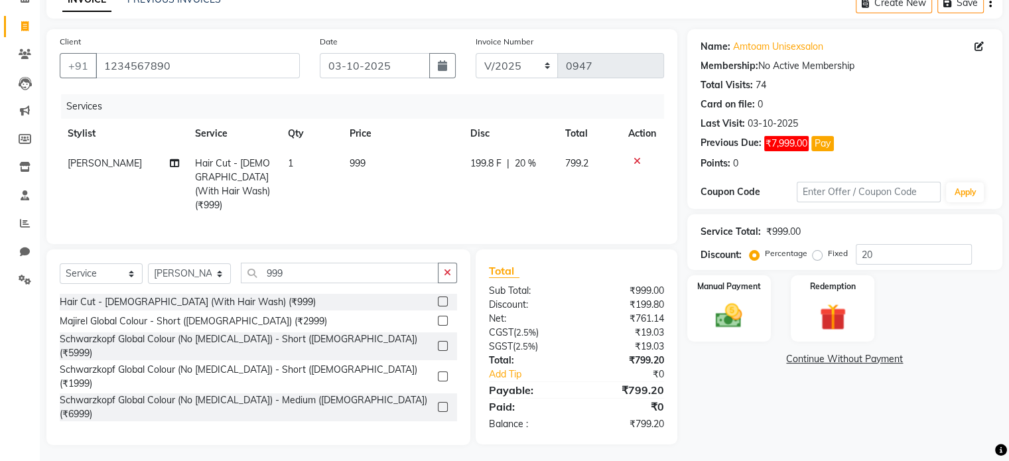
scroll to position [71, 0]
click at [751, 325] on img at bounding box center [729, 316] width 44 height 32
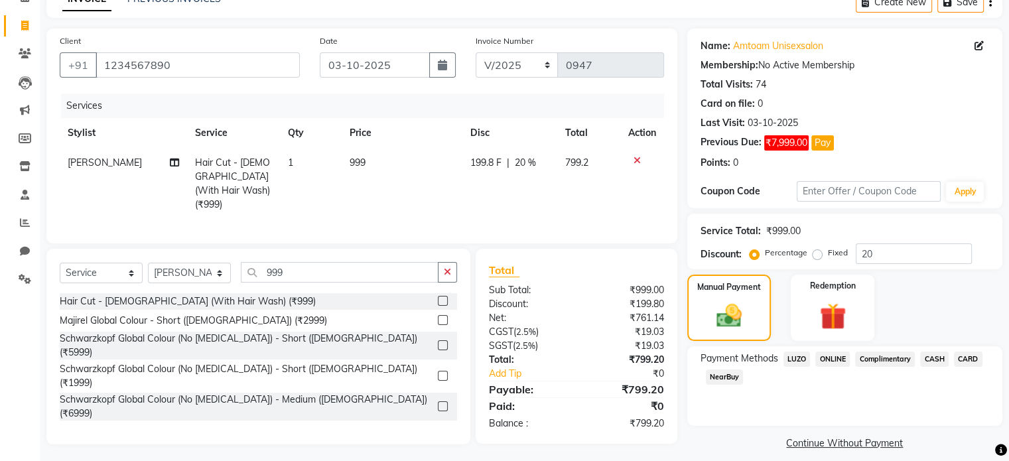
click at [831, 360] on span "ONLINE" at bounding box center [833, 359] width 35 height 15
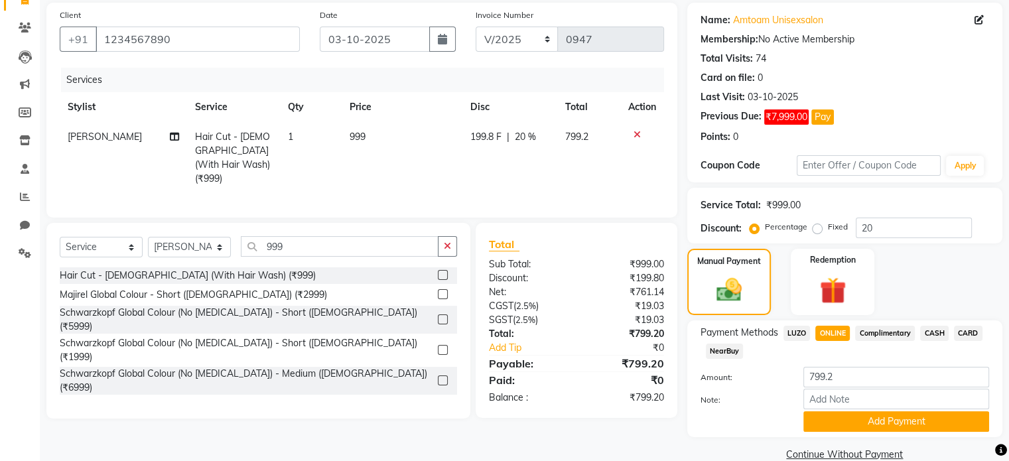
scroll to position [121, 0]
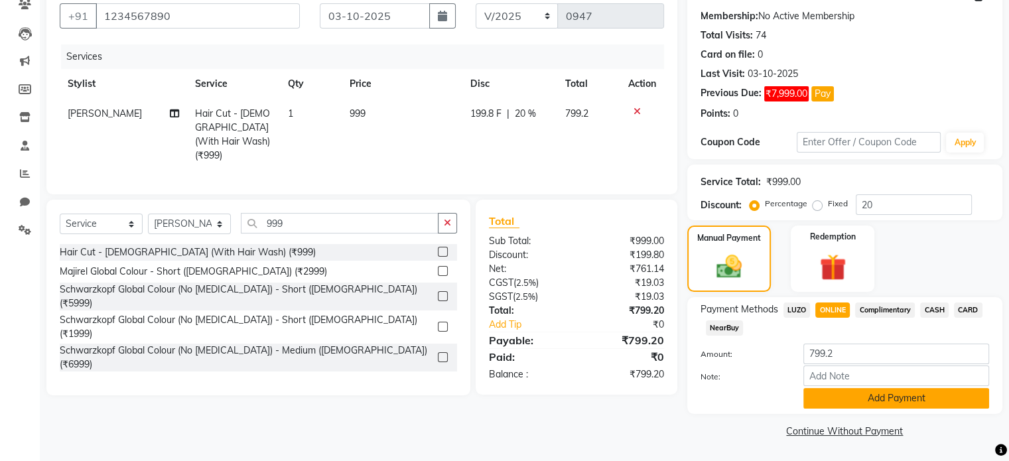
click at [903, 397] on button "Add Payment" at bounding box center [897, 398] width 186 height 21
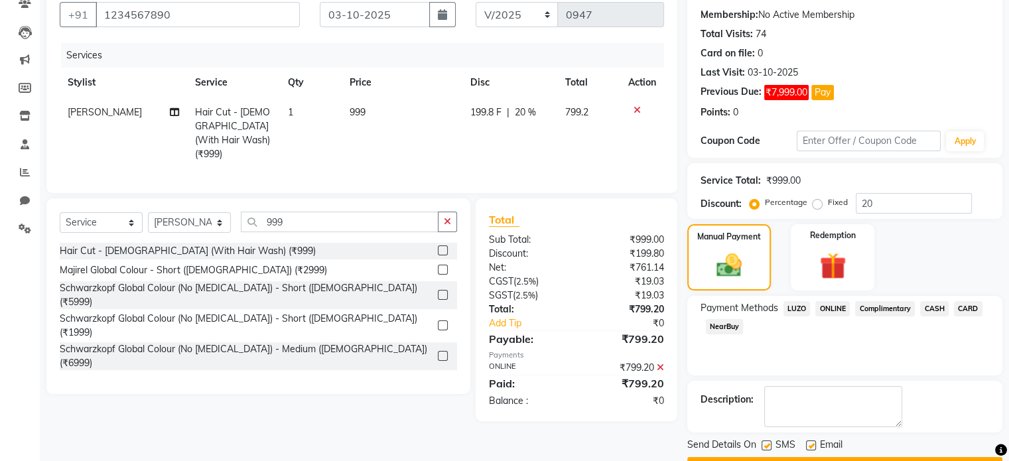
scroll to position [157, 0]
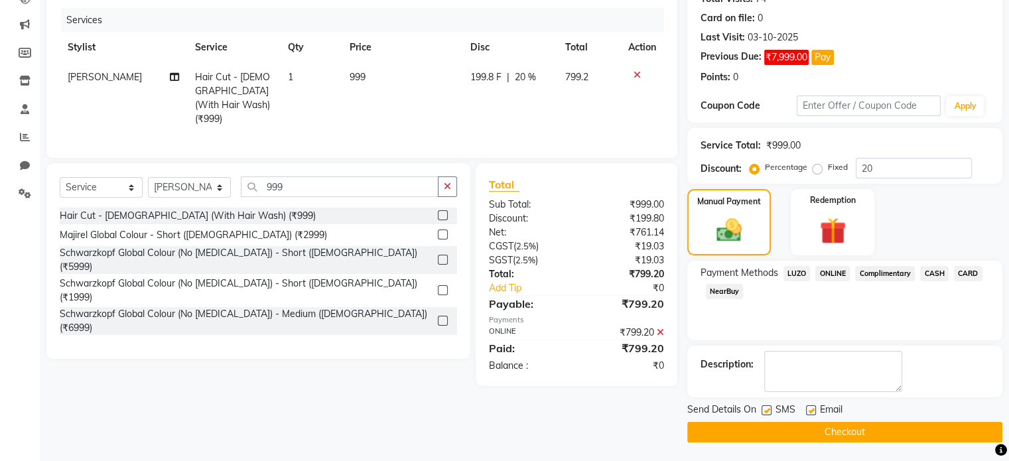
click at [898, 431] on button "Checkout" at bounding box center [844, 432] width 315 height 21
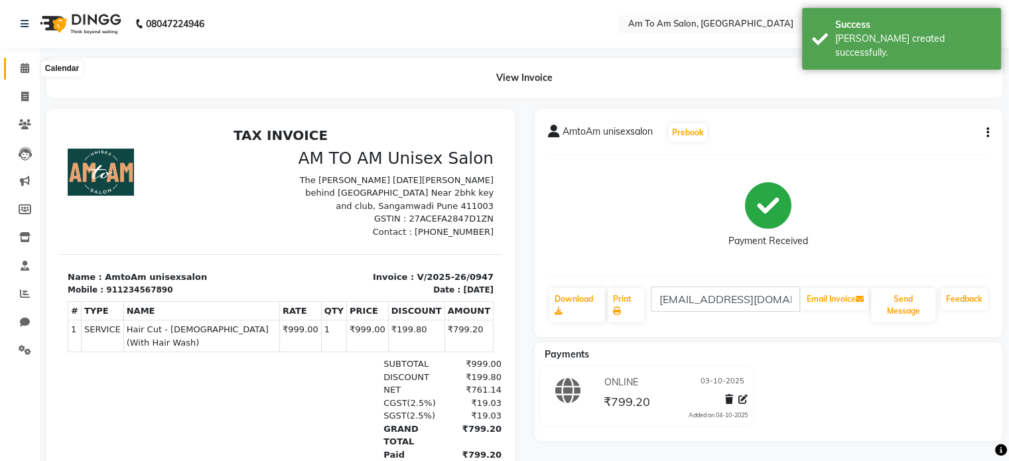
drag, startPoint x: 31, startPoint y: 60, endPoint x: 25, endPoint y: 66, distance: 8.4
click at [31, 61] on span at bounding box center [24, 68] width 23 height 15
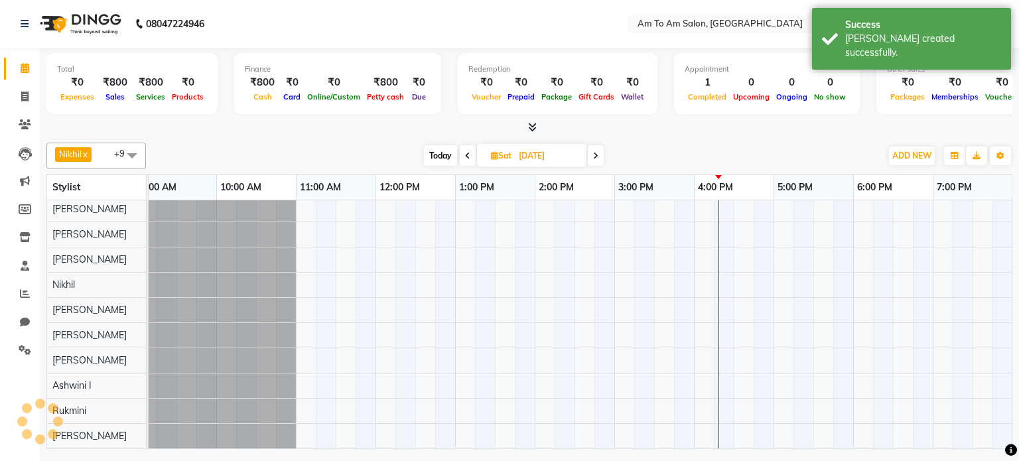
scroll to position [12, 0]
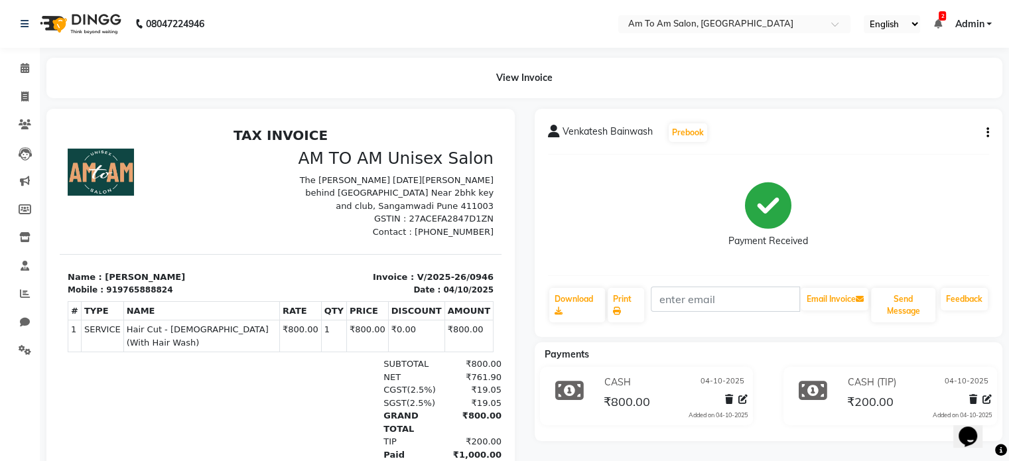
click at [987, 133] on icon "button" at bounding box center [988, 133] width 3 height 1
click at [909, 150] on div "Edit Invoice" at bounding box center [921, 149] width 91 height 17
select select "service"
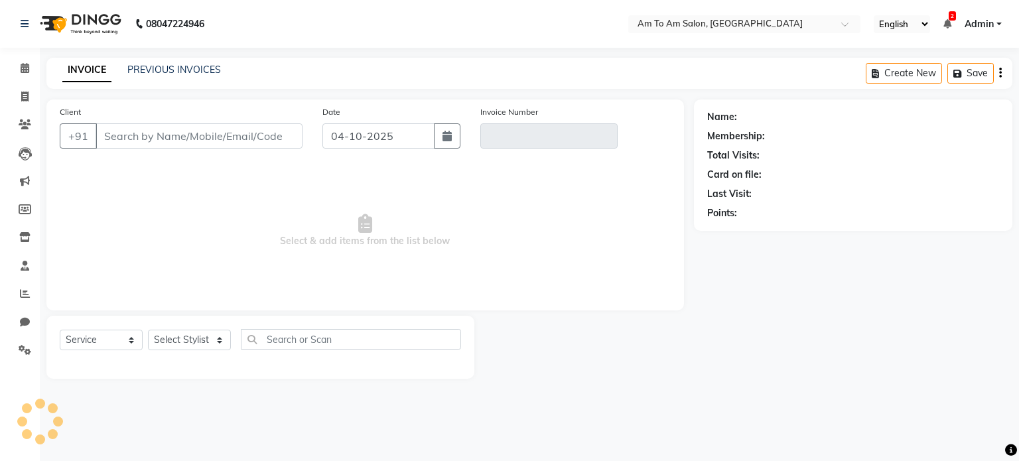
select select "51659"
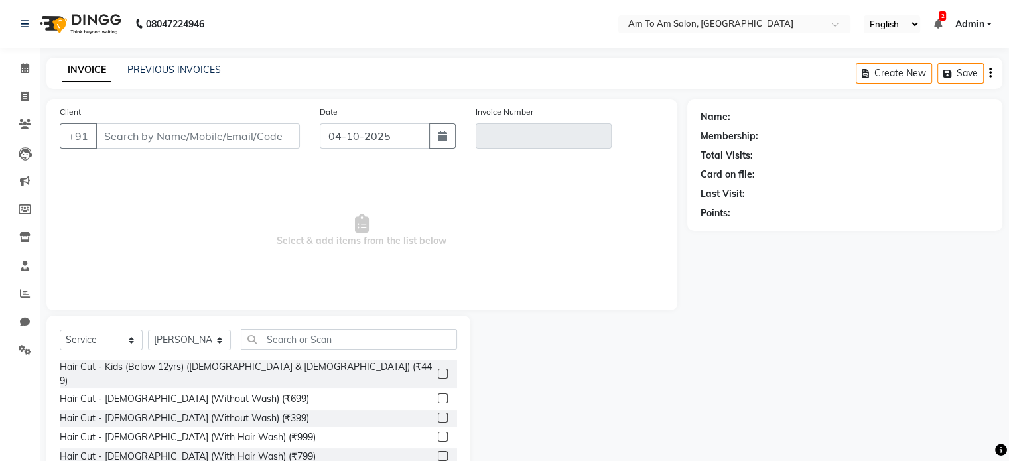
type input "9765888824"
type input "V/2025-26/0946"
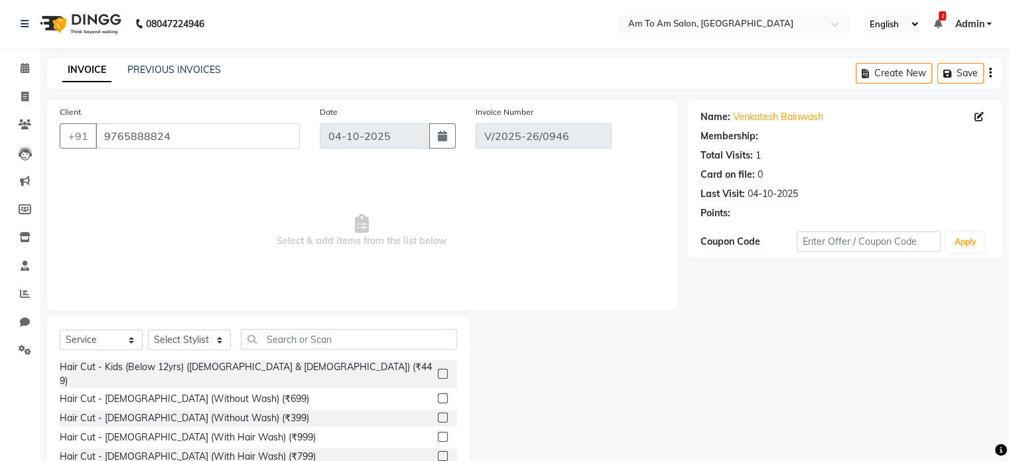
select select "select"
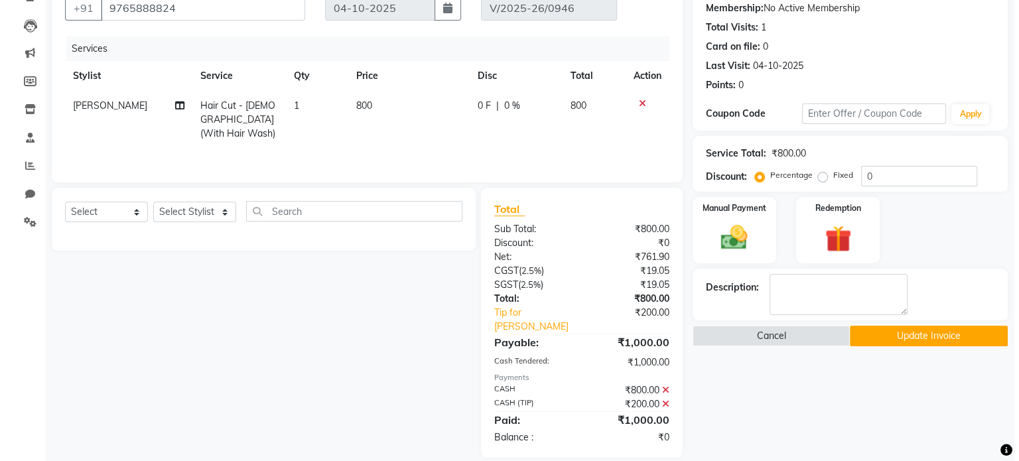
scroll to position [131, 0]
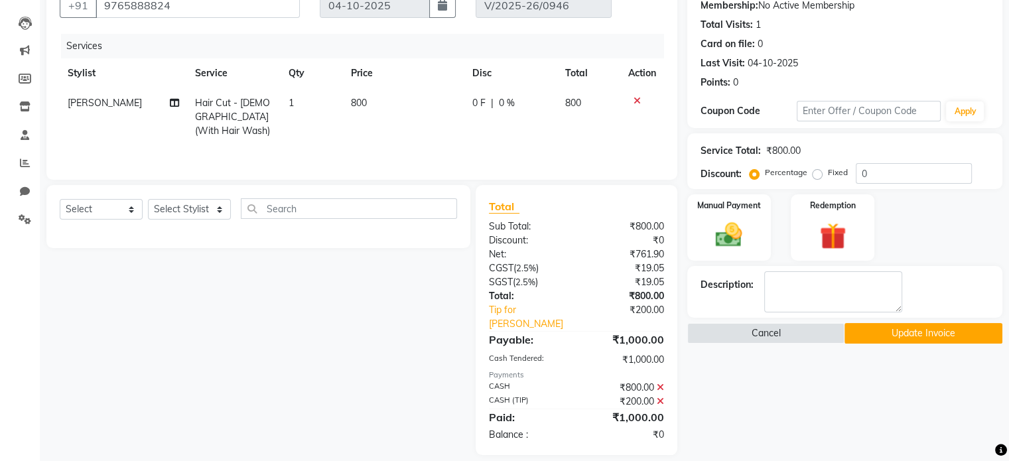
click at [663, 397] on icon at bounding box center [660, 401] width 7 height 9
click at [537, 313] on link "Tip for [PERSON_NAME]" at bounding box center [535, 317] width 113 height 28
select select "51667"
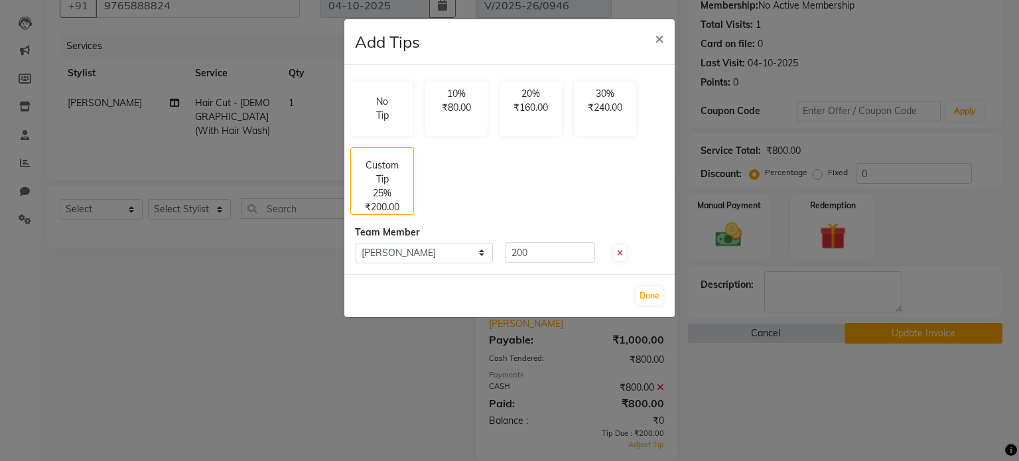
click at [619, 251] on icon at bounding box center [620, 253] width 6 height 8
type input "0"
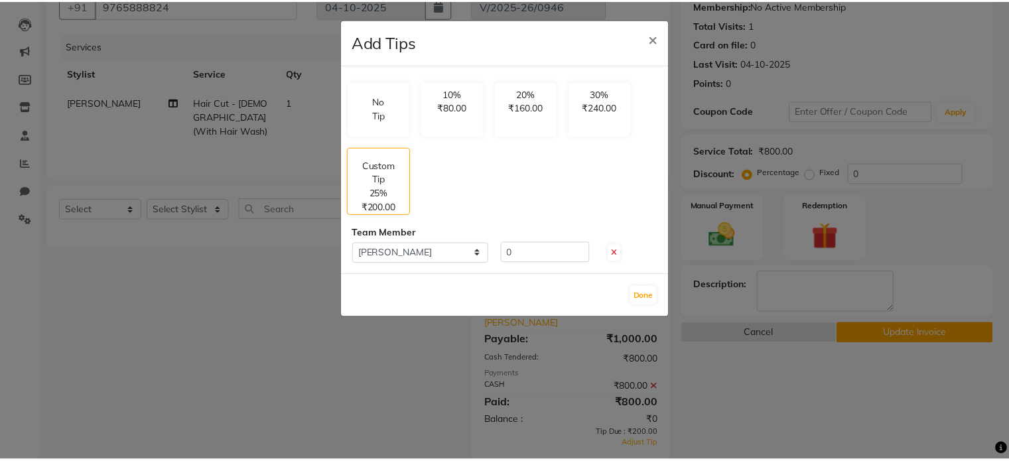
scroll to position [117, 0]
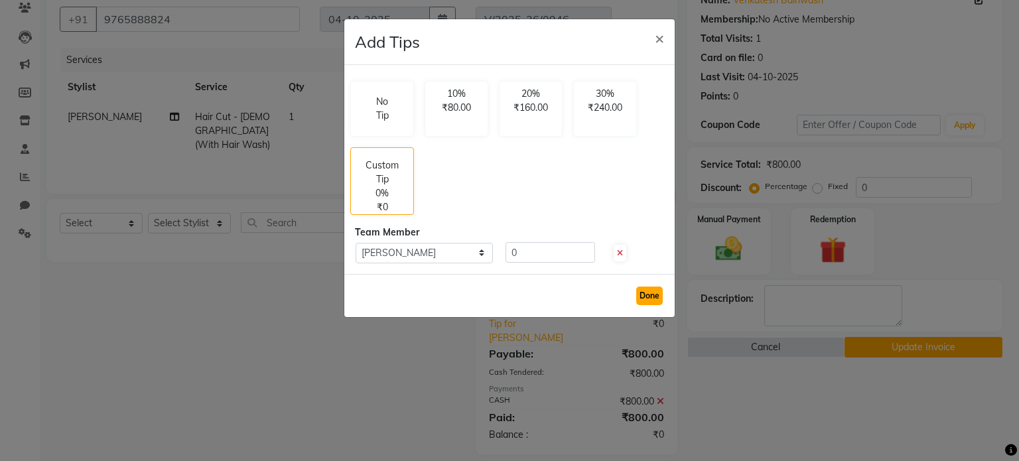
click at [650, 298] on button "Done" at bounding box center [649, 296] width 27 height 19
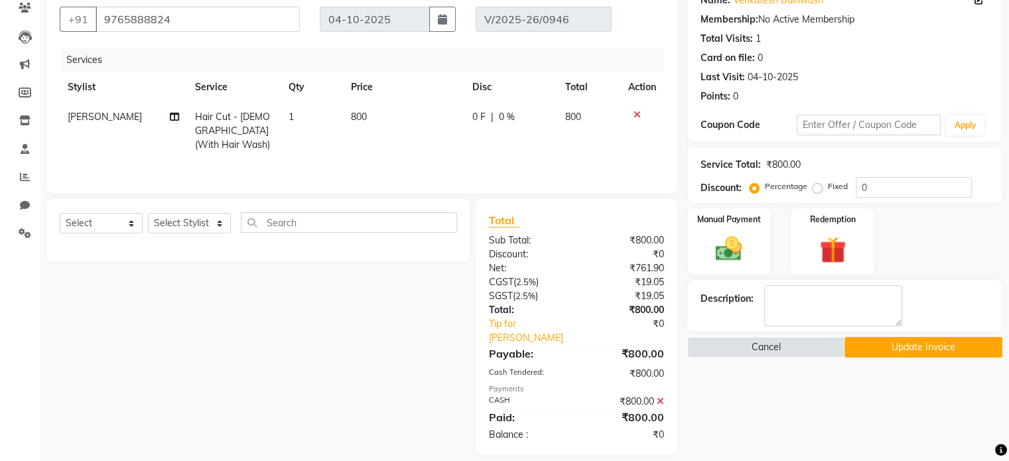
click at [904, 347] on button "Update Invoice" at bounding box center [924, 347] width 158 height 21
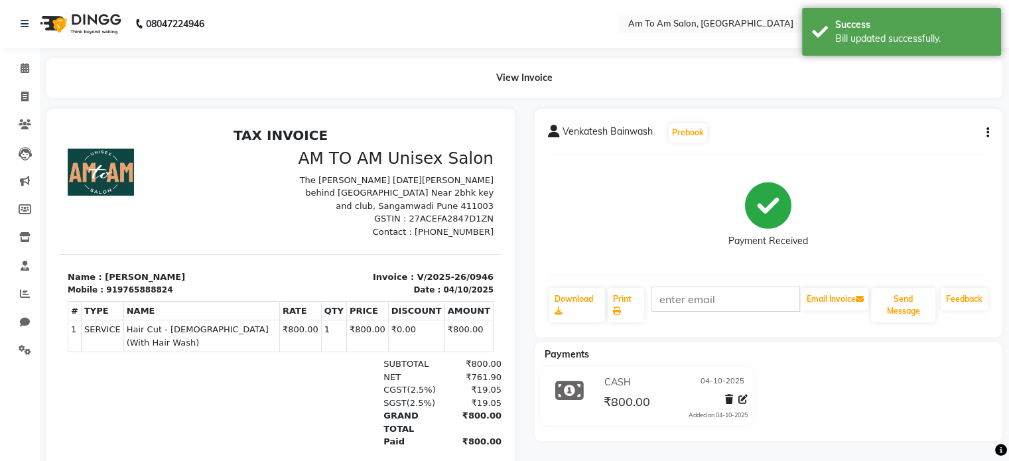
drag, startPoint x: 832, startPoint y: 387, endPoint x: 824, endPoint y: 384, distance: 8.4
click at [825, 386] on div "CASH 04-10-2025 ₹800.00 Added on 04-10-2025" at bounding box center [769, 399] width 488 height 64
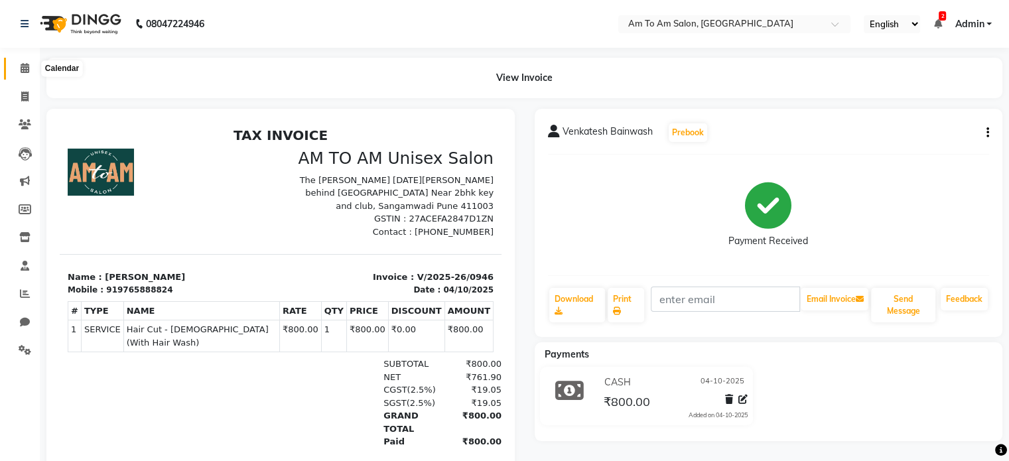
click at [23, 71] on icon at bounding box center [25, 68] width 9 height 10
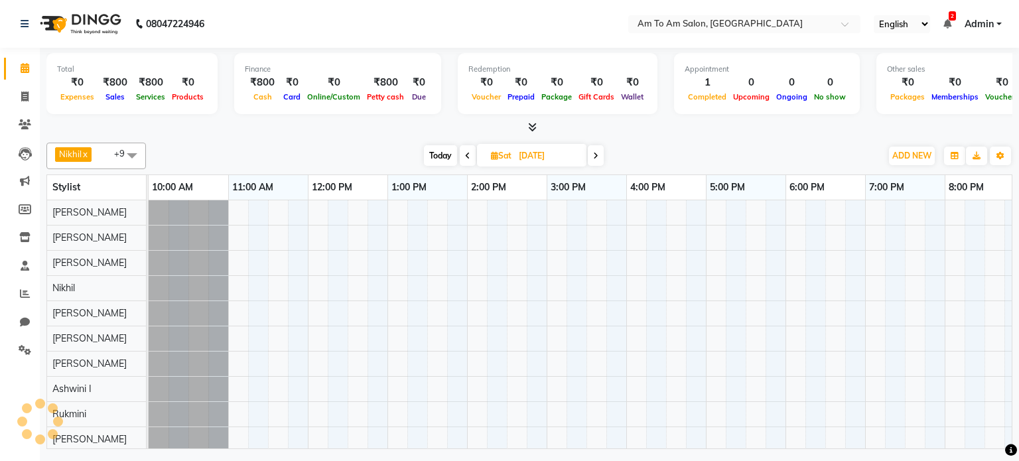
scroll to position [12, 0]
